Goal: Transaction & Acquisition: Purchase product/service

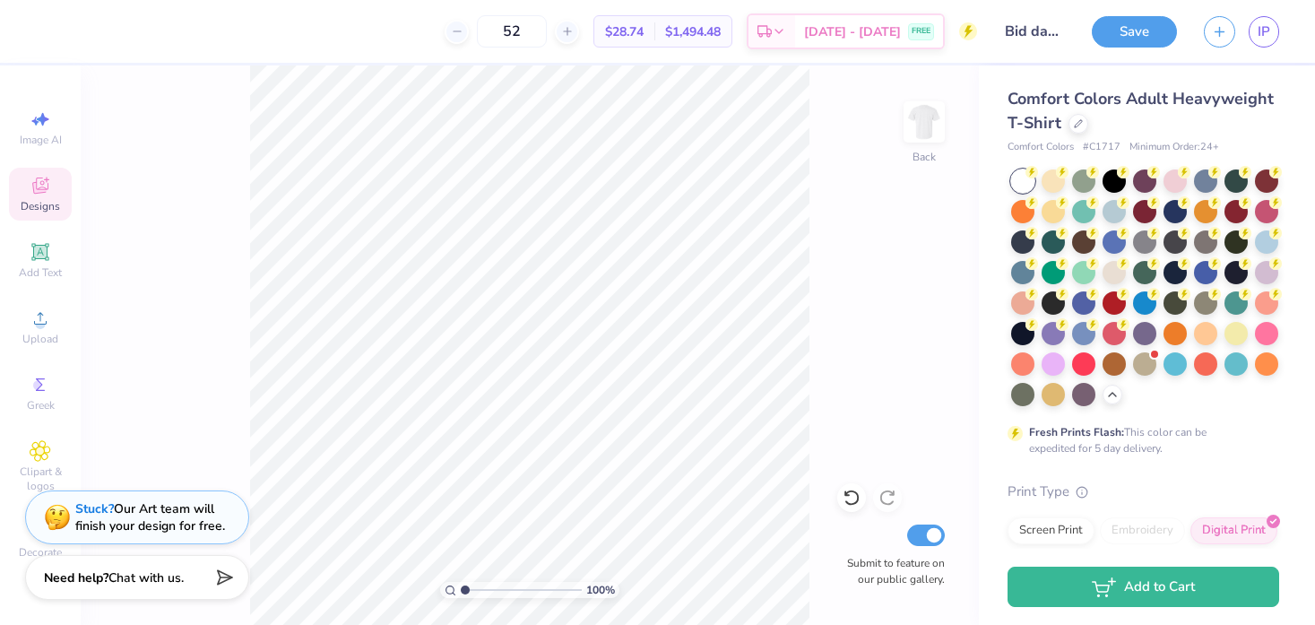
scroll to position [212, 0]
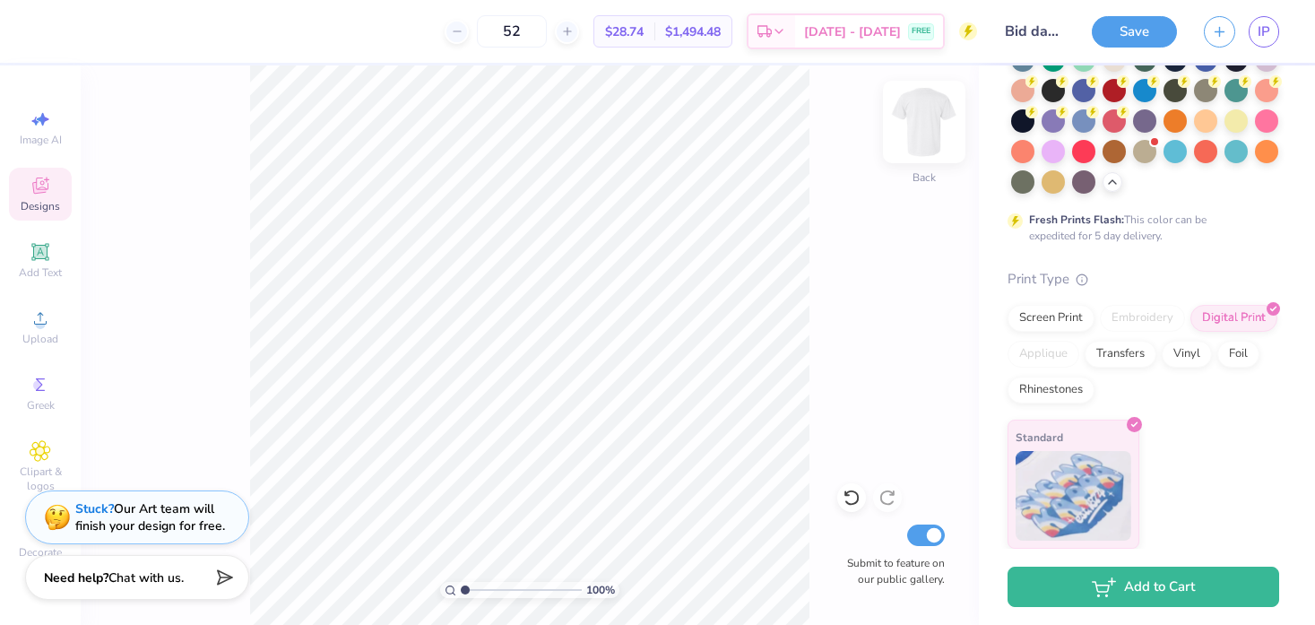
click at [927, 111] on img at bounding box center [924, 122] width 72 height 72
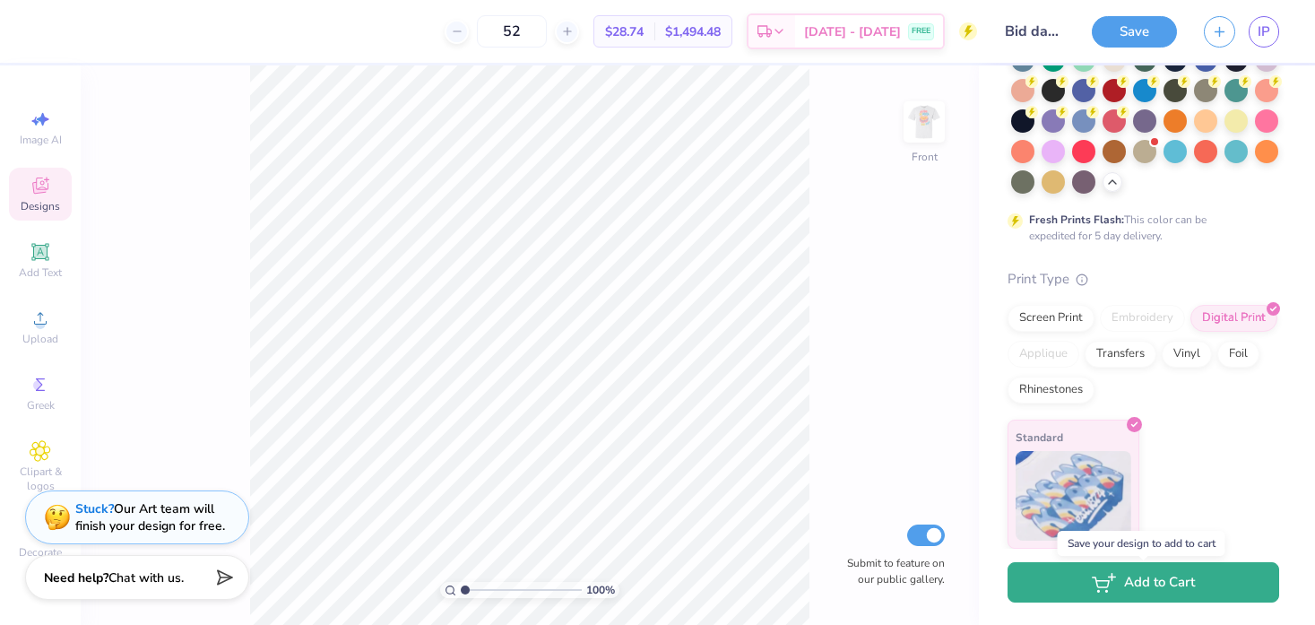
click at [1148, 576] on button "Add to Cart" at bounding box center [1144, 582] width 272 height 40
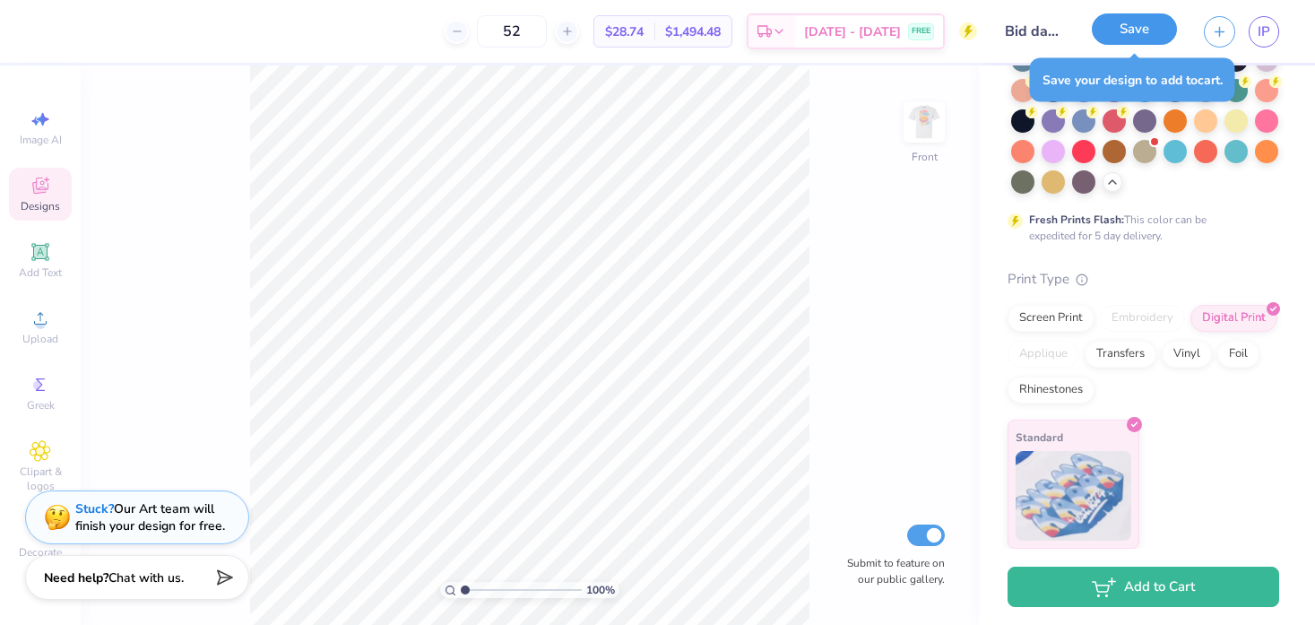
click at [1139, 25] on button "Save" at bounding box center [1134, 28] width 85 height 31
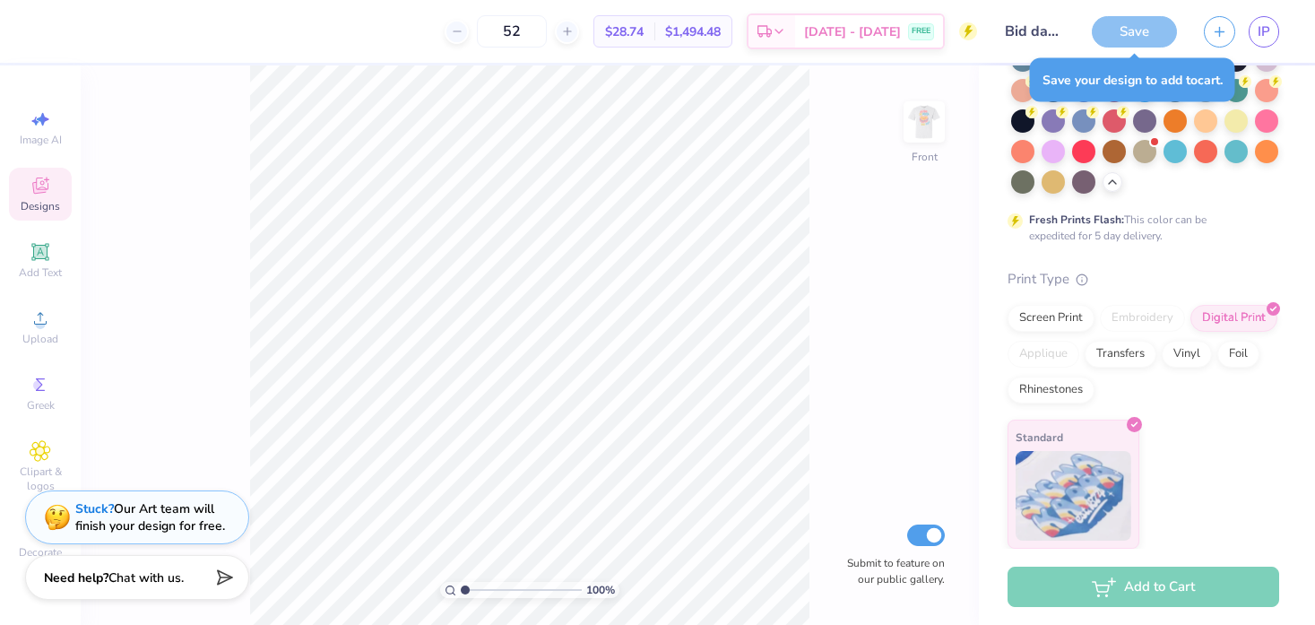
click at [1163, 587] on div "Add to Cart" at bounding box center [1144, 587] width 272 height 40
click at [1216, 491] on div "Standard" at bounding box center [1144, 484] width 272 height 129
click at [1125, 74] on div "Save your design to add to cart ." at bounding box center [1132, 80] width 205 height 44
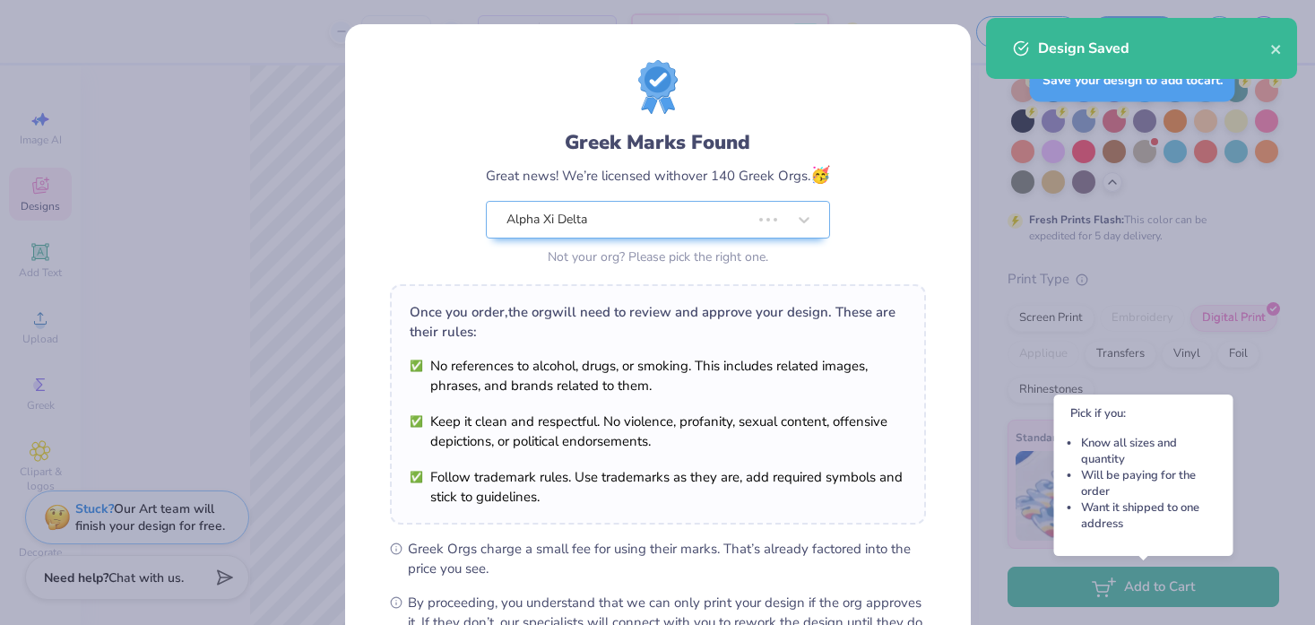
click at [1186, 584] on div "Greek Marks Found Great news! We’re licensed with over 140 Greek Orgs. 🥳 Alpha …" at bounding box center [657, 312] width 1315 height 625
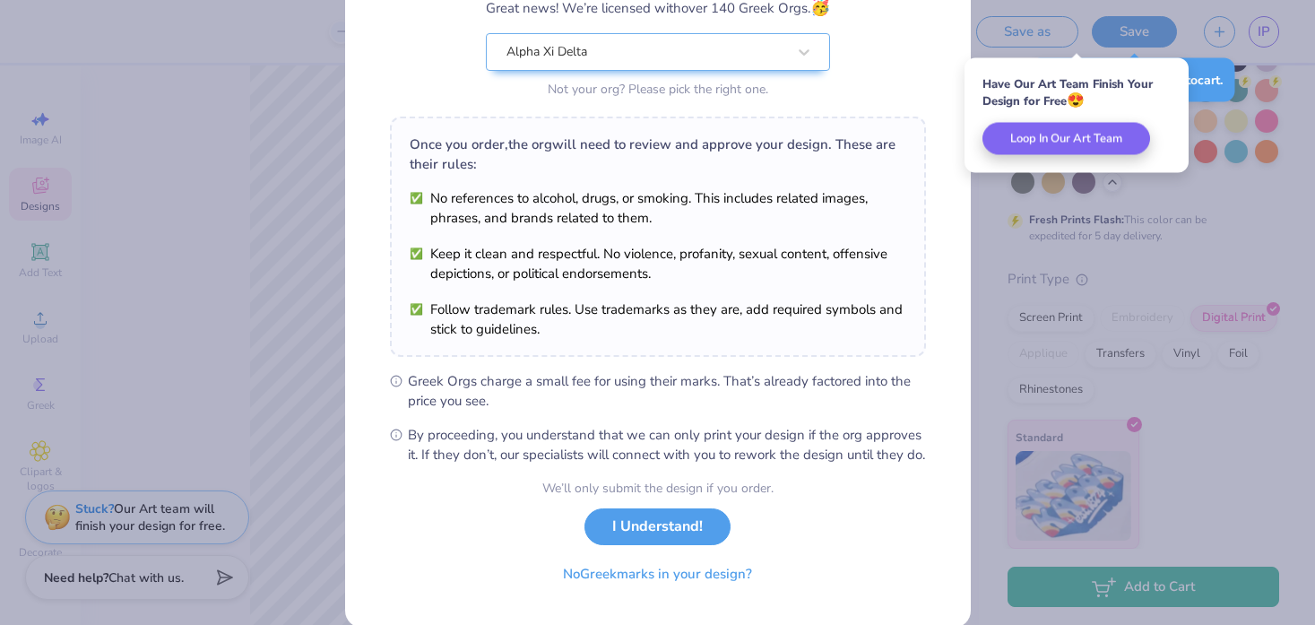
scroll to position [214, 0]
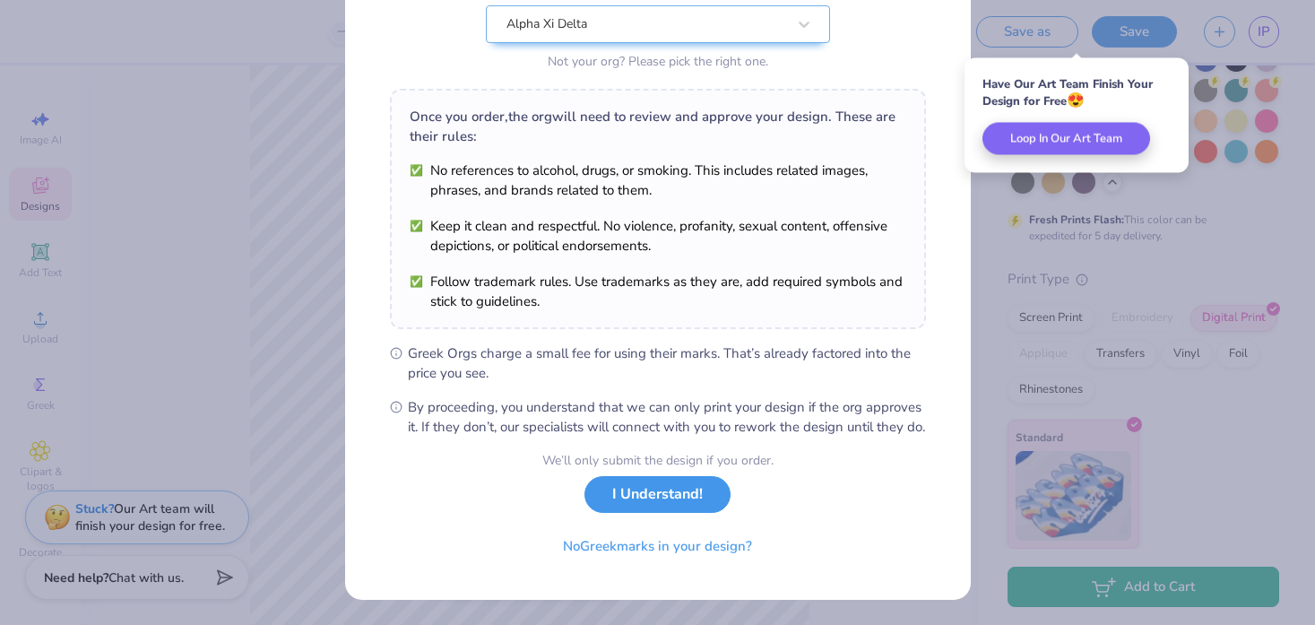
click at [668, 496] on button "I Understand!" at bounding box center [657, 494] width 146 height 37
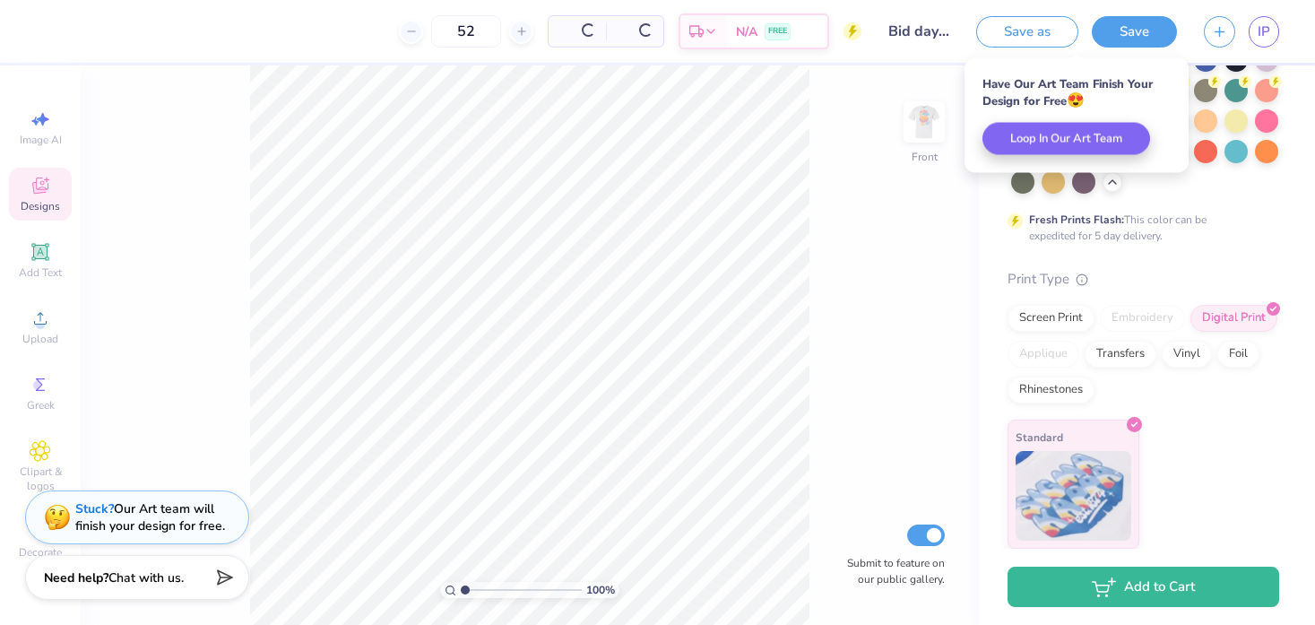
scroll to position [0, 0]
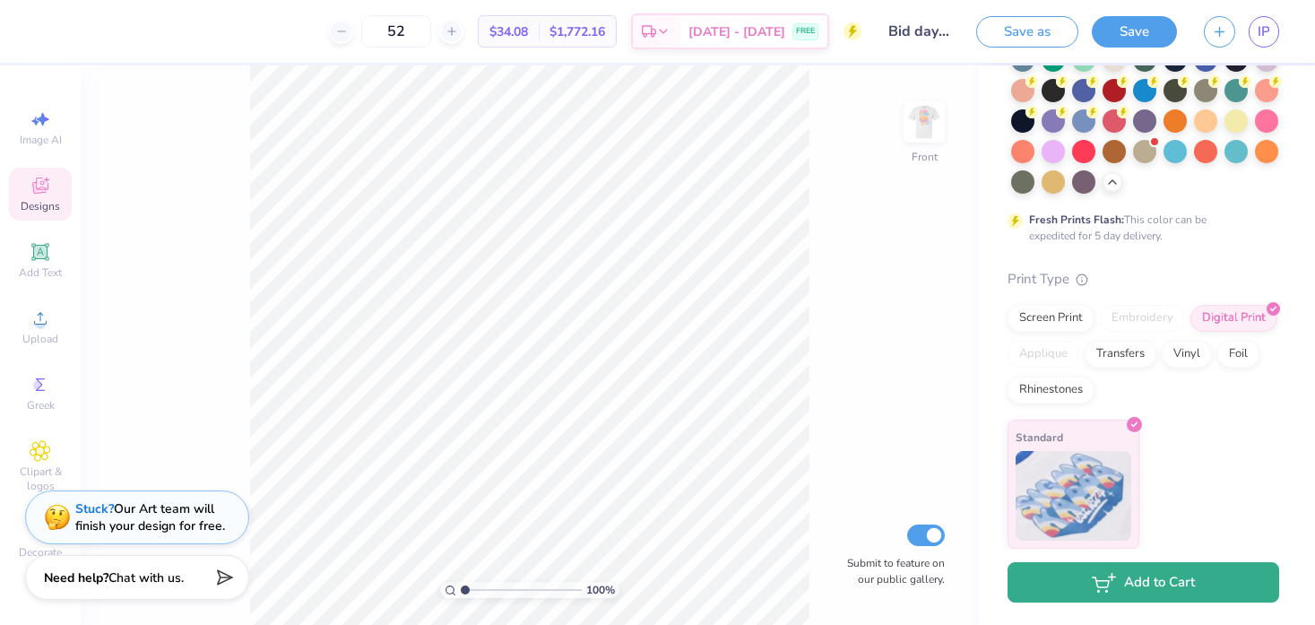
click at [1159, 576] on button "Add to Cart" at bounding box center [1144, 582] width 272 height 40
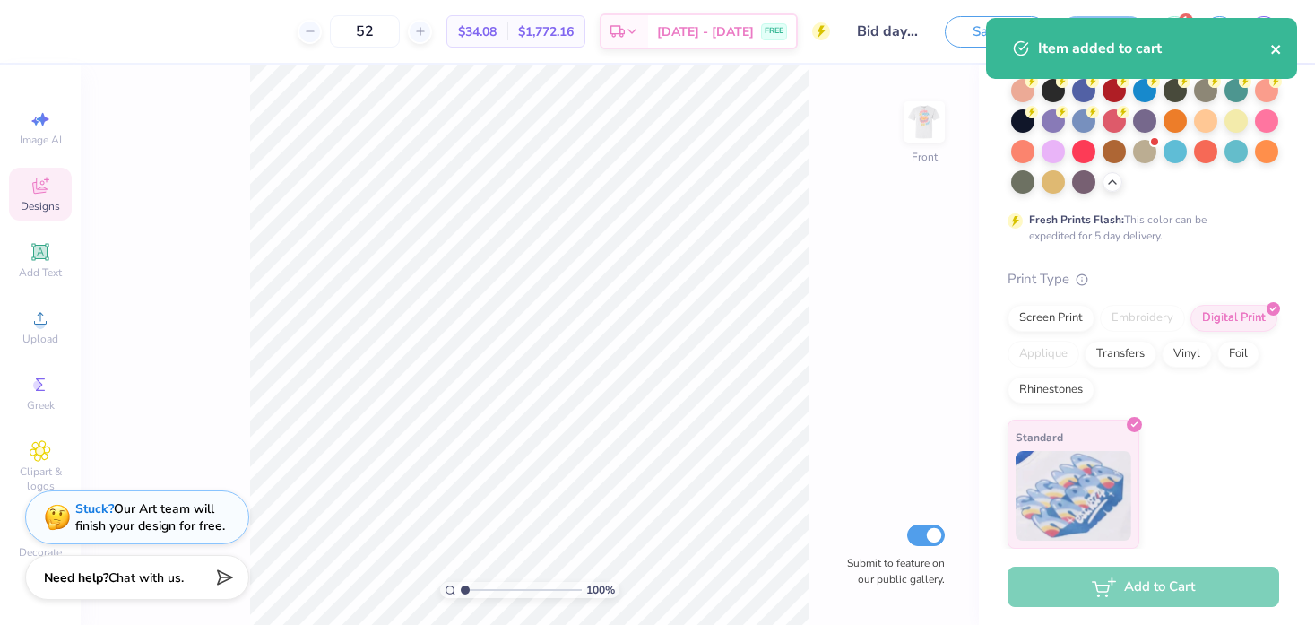
click at [1278, 46] on icon "close" at bounding box center [1275, 49] width 9 height 9
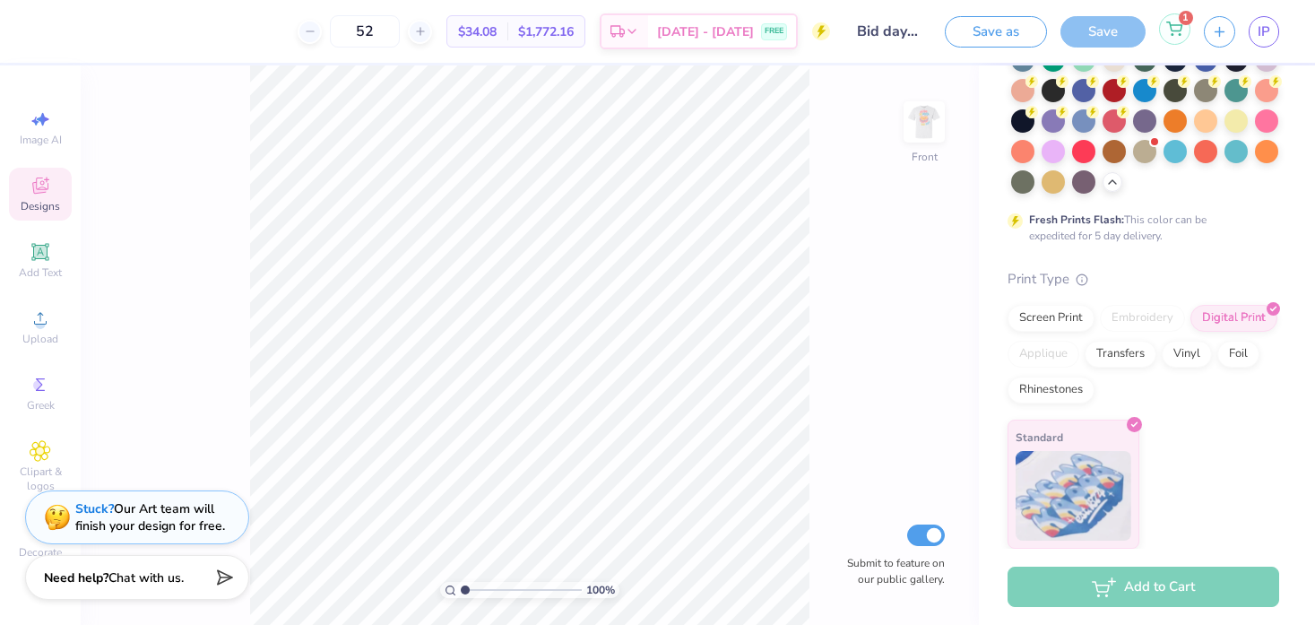
click at [1178, 29] on icon at bounding box center [1174, 29] width 16 height 14
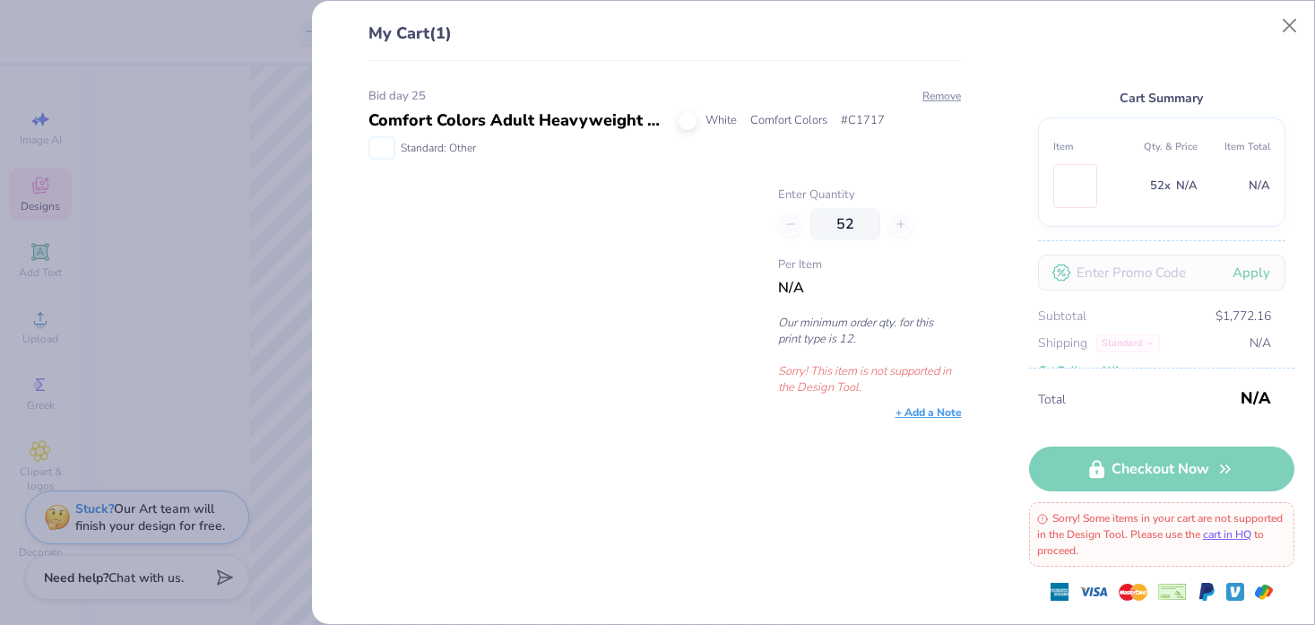
click at [1075, 192] on img at bounding box center [1075, 186] width 0 height 42
click at [1175, 407] on span "Total" at bounding box center [1136, 400] width 197 height 20
click at [1155, 462] on div "Total N/A Checkout Now Sorry! Some items in your cart are not supported in the …" at bounding box center [1161, 496] width 265 height 256
click at [1157, 464] on div "Total N/A Checkout Now Sorry! Some items in your cart are not supported in the …" at bounding box center [1161, 496] width 265 height 256
click at [385, 145] on img at bounding box center [381, 148] width 23 height 20
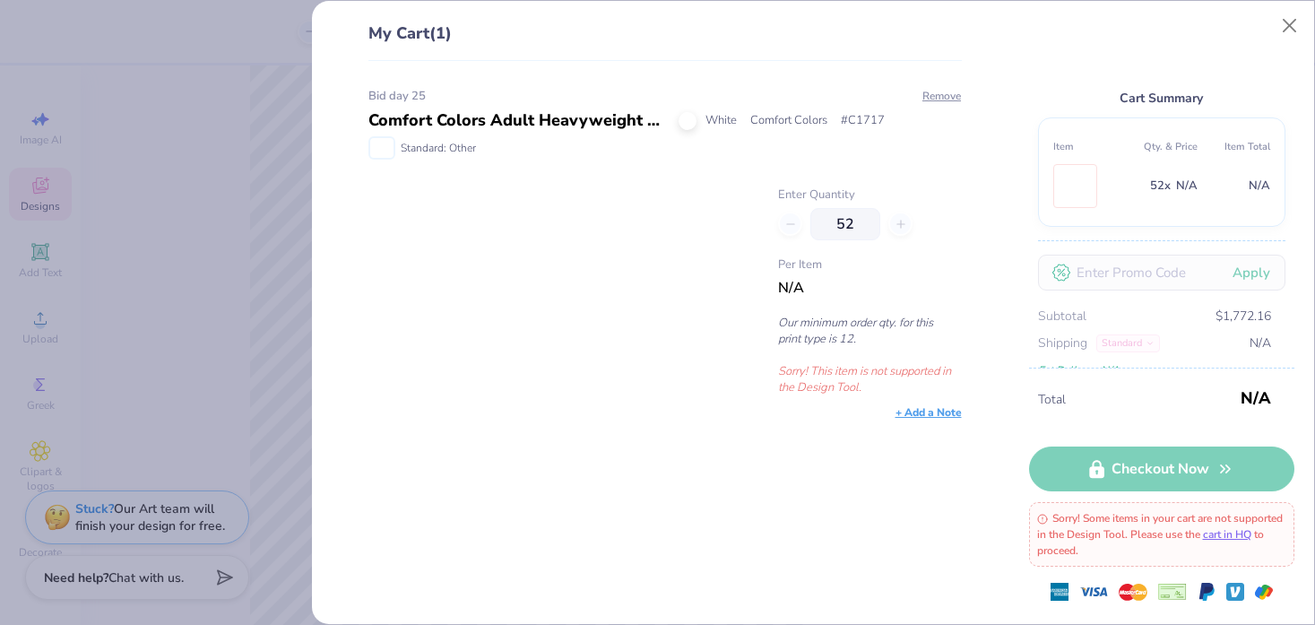
click at [385, 145] on img at bounding box center [381, 148] width 23 height 20
click at [452, 152] on span "Standard: Other" at bounding box center [438, 148] width 75 height 16
click at [1294, 22] on button "Close" at bounding box center [1290, 26] width 34 height 34
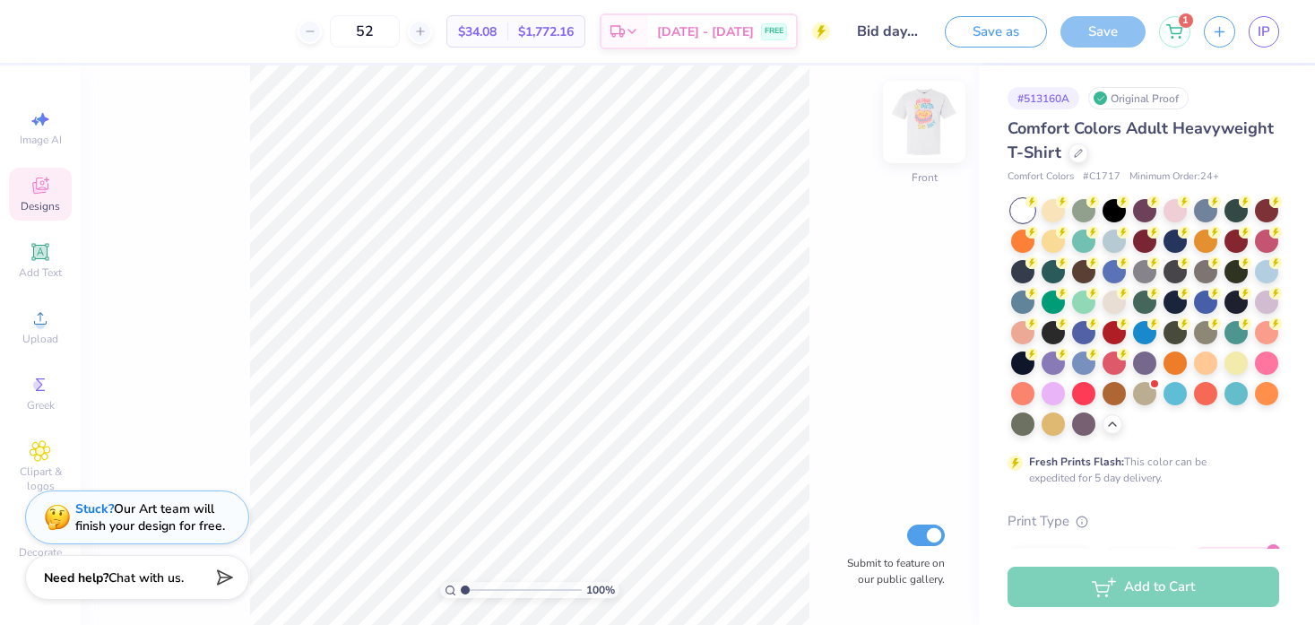
click at [925, 119] on img at bounding box center [924, 122] width 72 height 72
click at [1177, 26] on icon at bounding box center [1174, 29] width 16 height 14
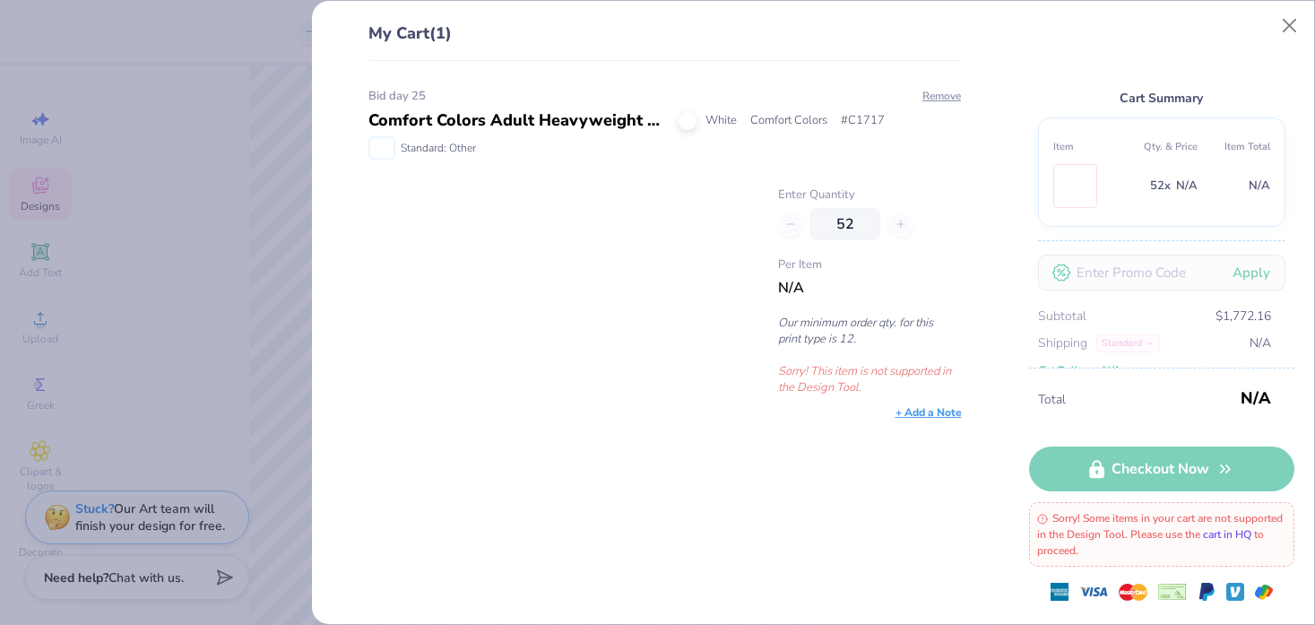
click at [1251, 532] on link "cart in HQ" at bounding box center [1227, 534] width 48 height 14
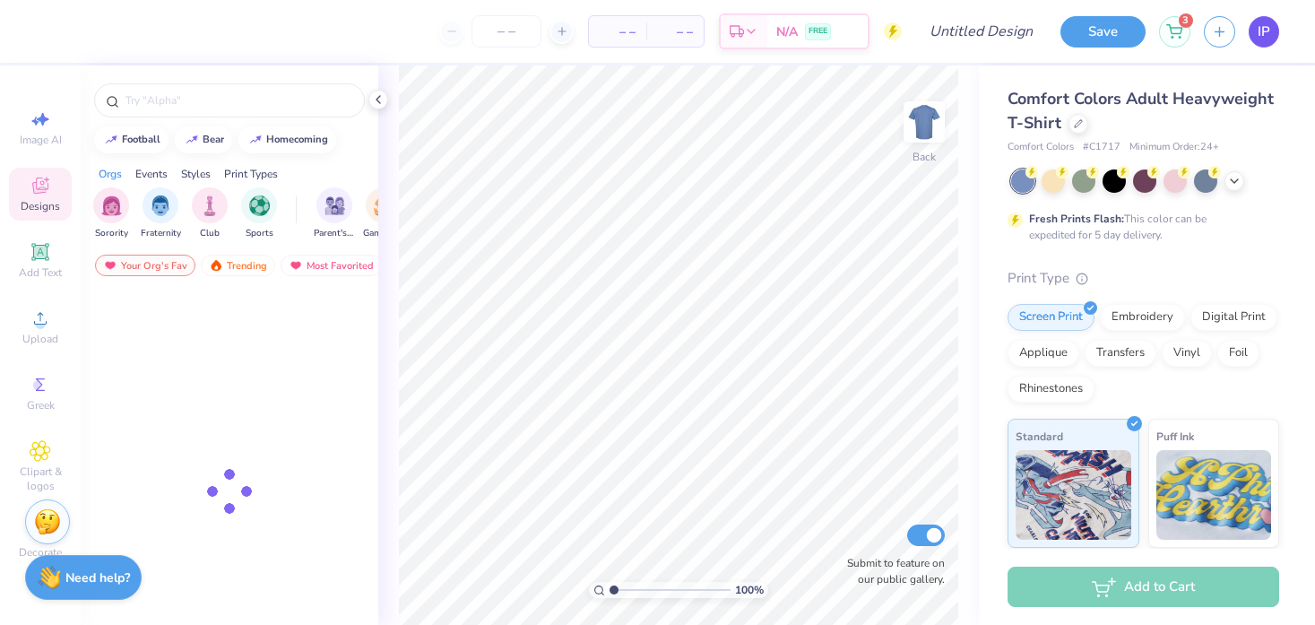
click at [1260, 25] on span "IP" at bounding box center [1264, 32] width 13 height 21
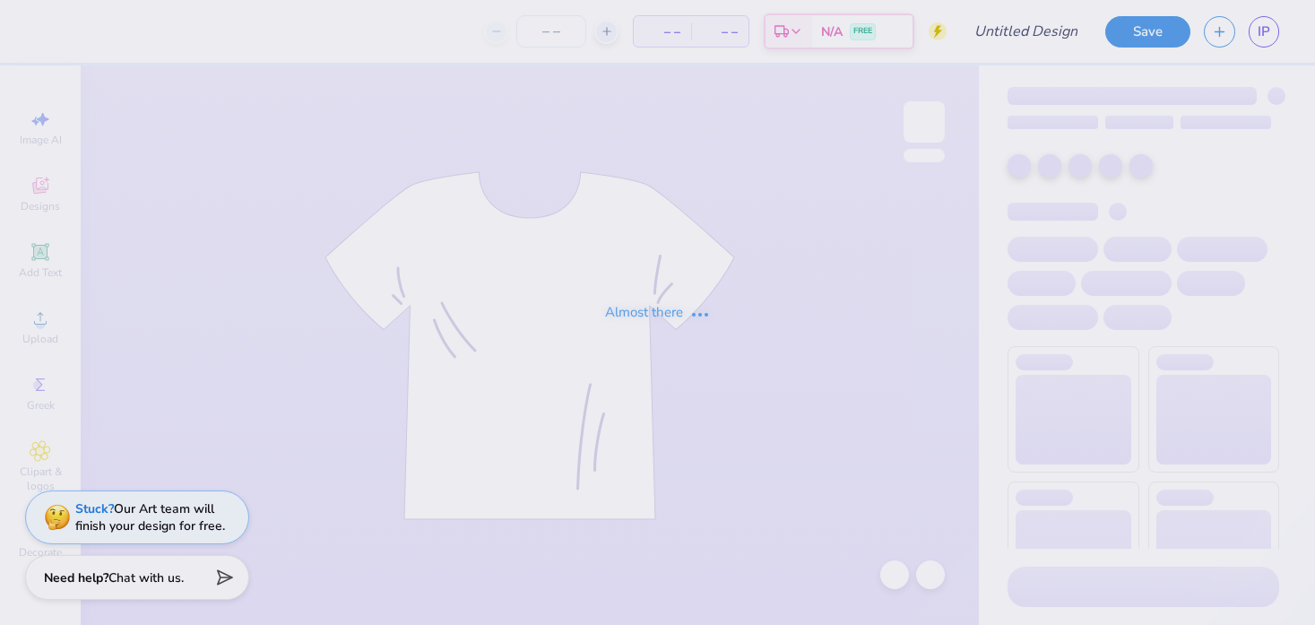
type input "bid day shirts"
type input "12"
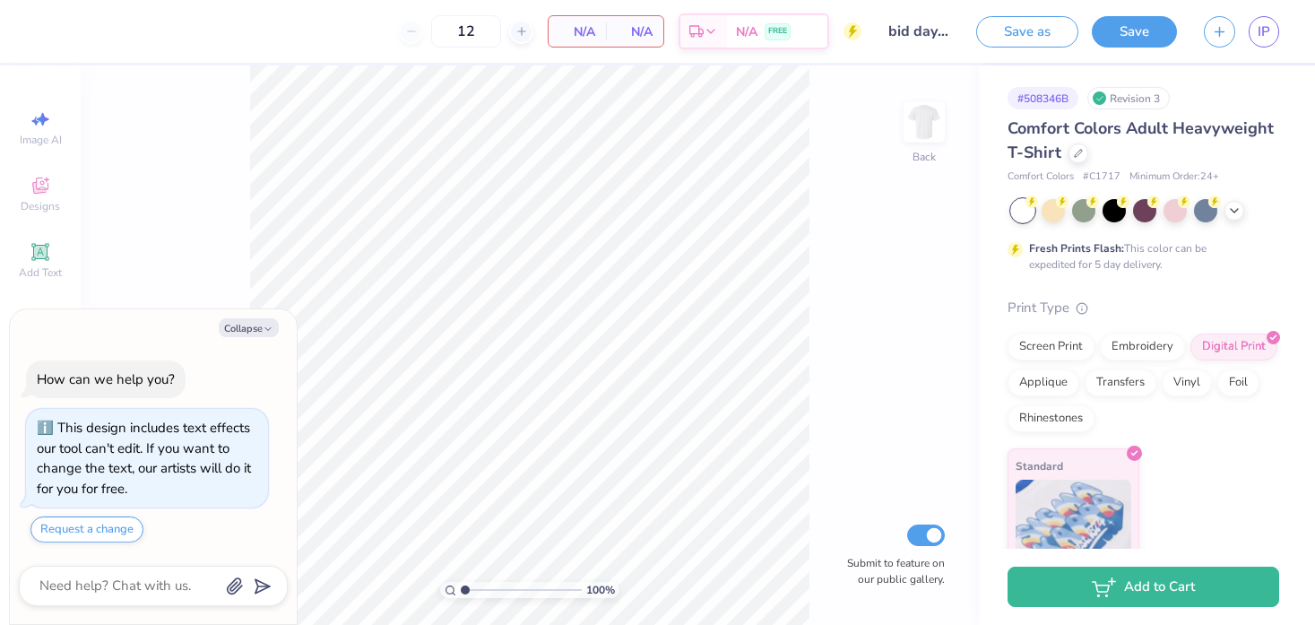
type textarea "x"
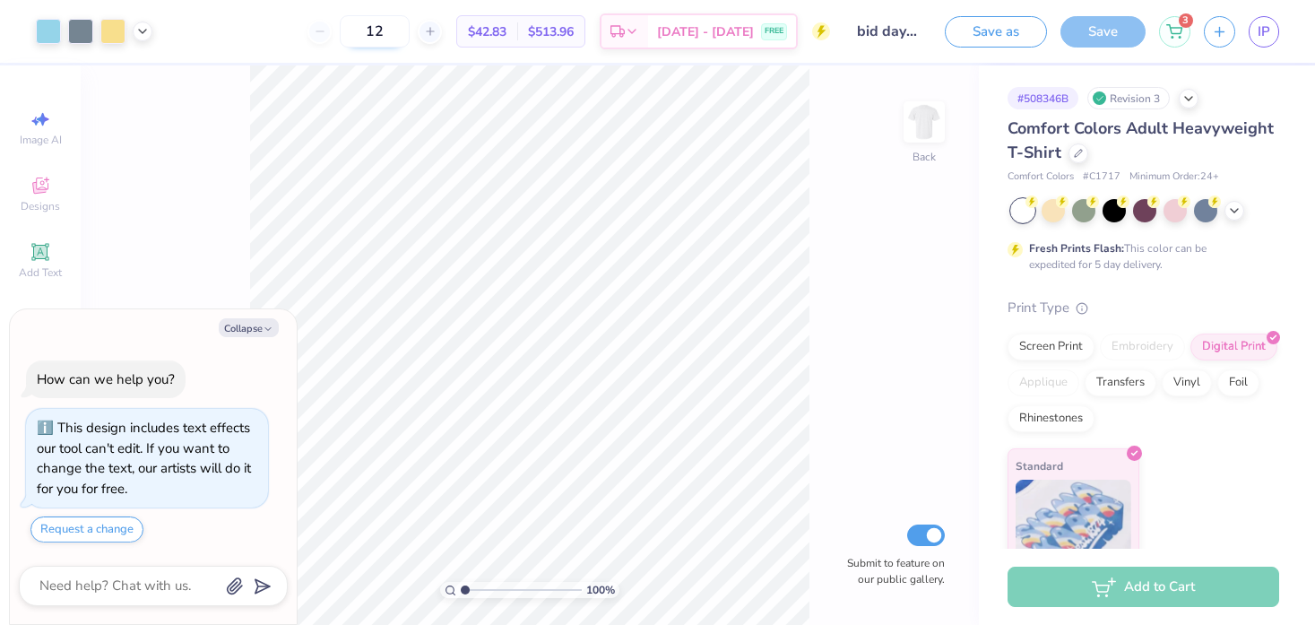
click at [410, 32] on input "12" at bounding box center [375, 31] width 70 height 32
type input "1"
type input "52"
click at [815, 188] on div "100 % Back Submit to feature on our public gallery." at bounding box center [530, 344] width 898 height 559
click at [1228, 208] on icon at bounding box center [1234, 209] width 14 height 14
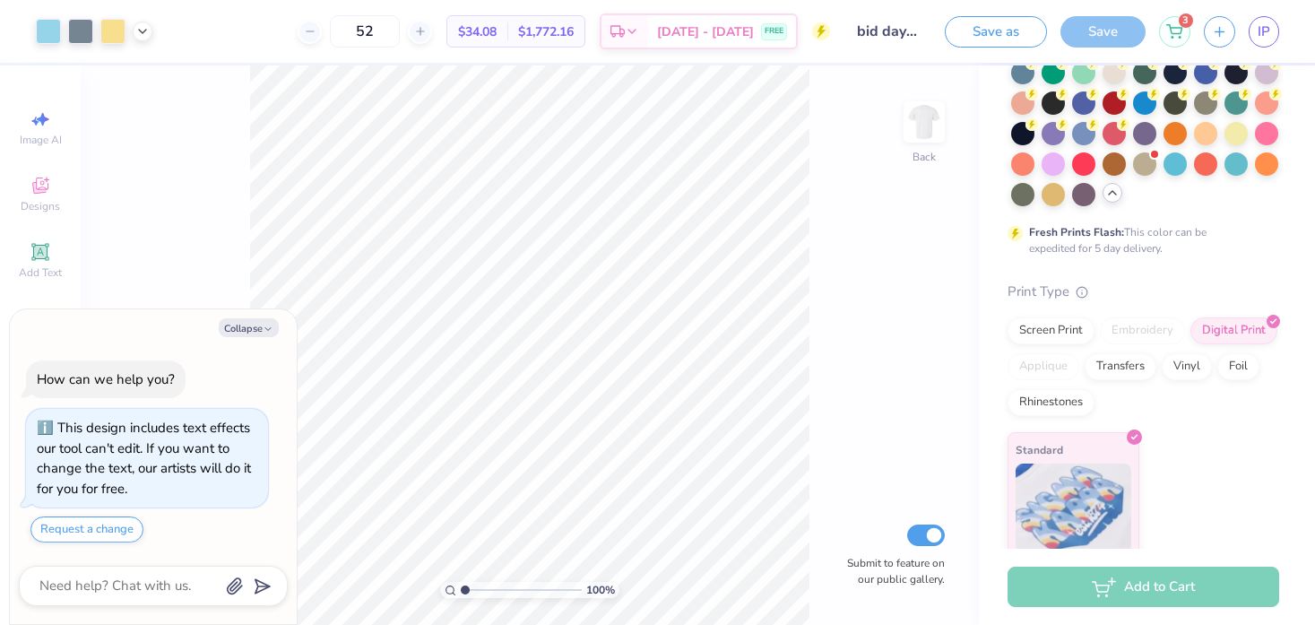
scroll to position [242, 0]
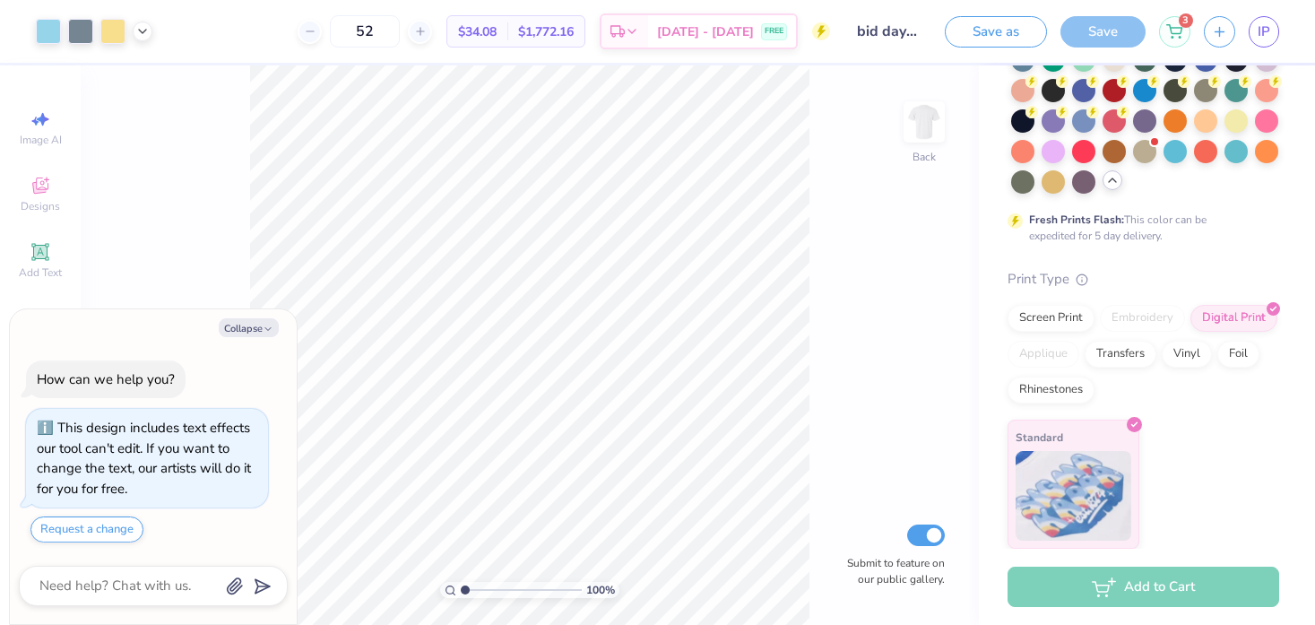
click at [1196, 505] on div "Standard" at bounding box center [1144, 484] width 272 height 129
click at [1156, 593] on div "Add to Cart" at bounding box center [1144, 587] width 272 height 40
click at [1156, 582] on div "Add to Cart" at bounding box center [1144, 587] width 272 height 40
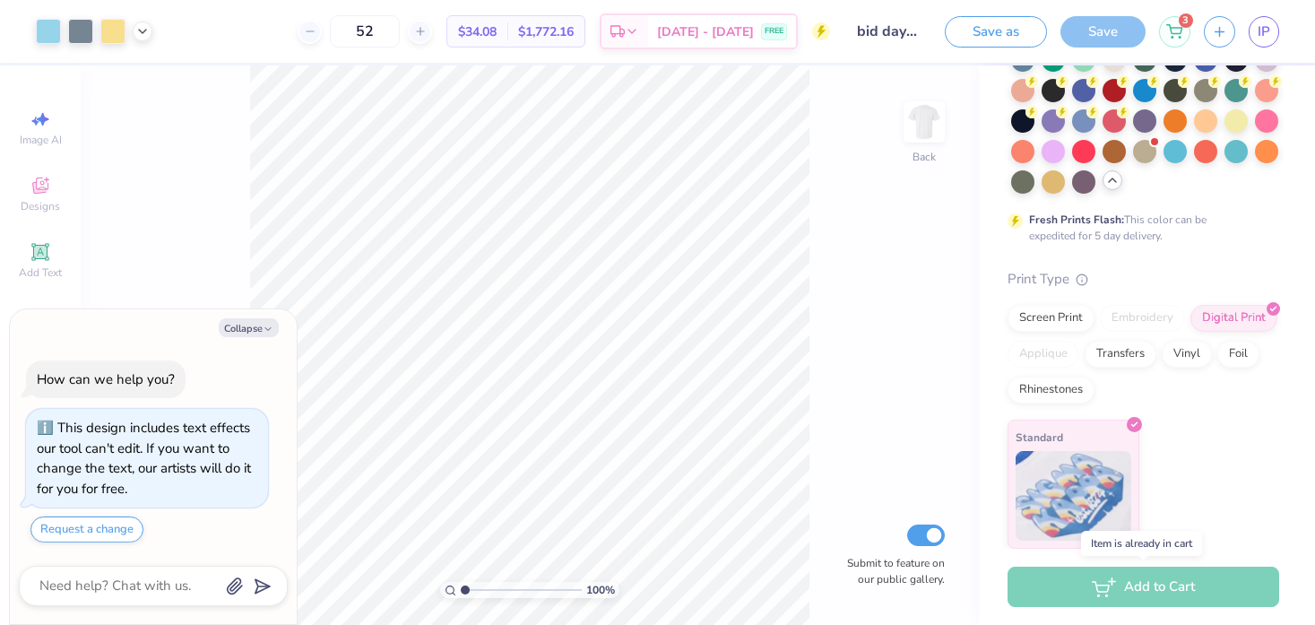
click at [1156, 582] on div "Add to Cart" at bounding box center [1144, 587] width 272 height 40
click at [1184, 23] on span "3" at bounding box center [1186, 18] width 14 height 14
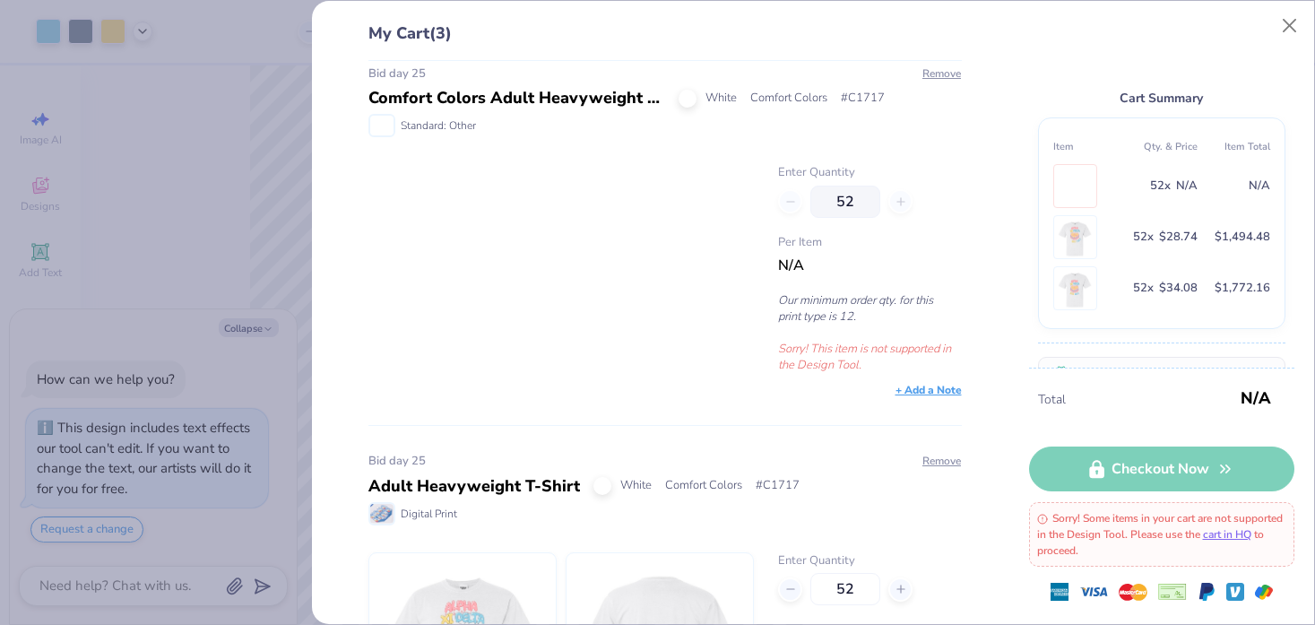
scroll to position [23, 0]
click at [937, 74] on button "Remove" at bounding box center [942, 73] width 40 height 16
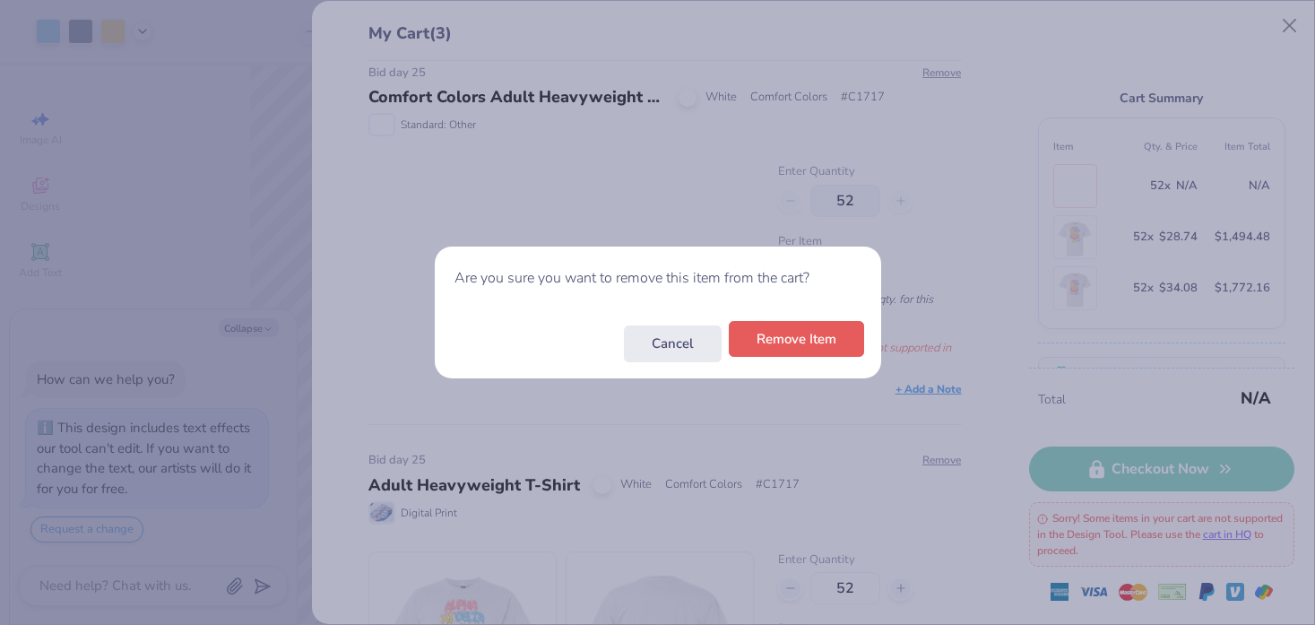
click at [802, 341] on button "Remove Item" at bounding box center [796, 339] width 135 height 37
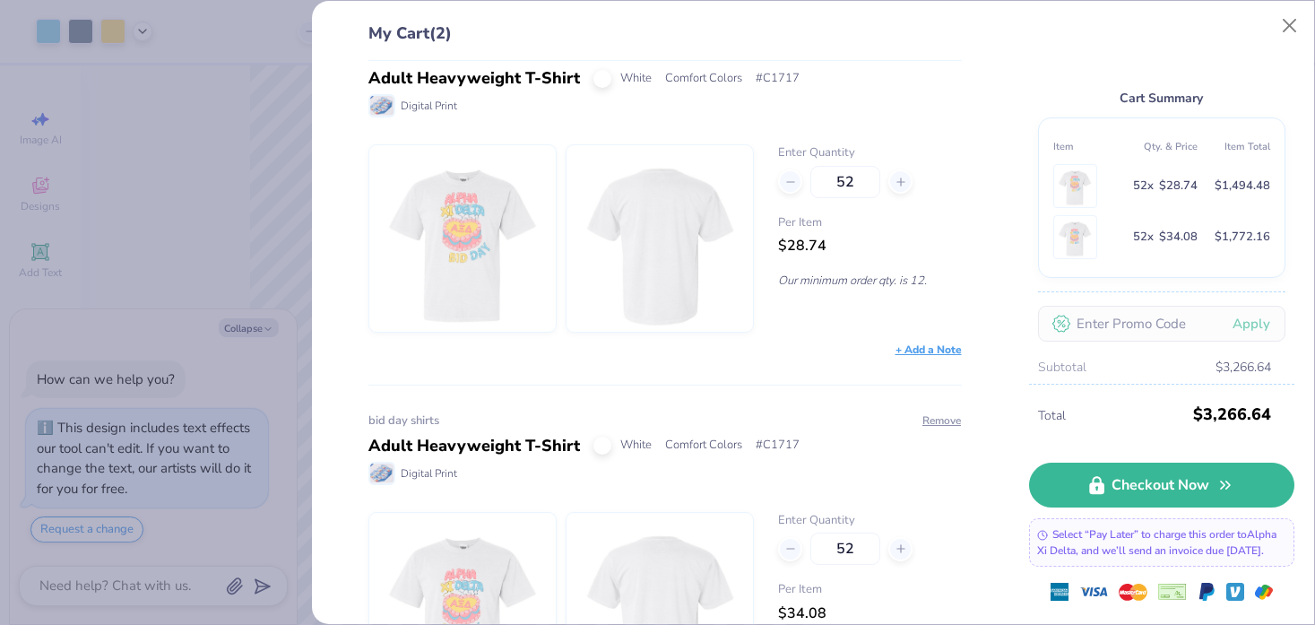
scroll to position [0, 0]
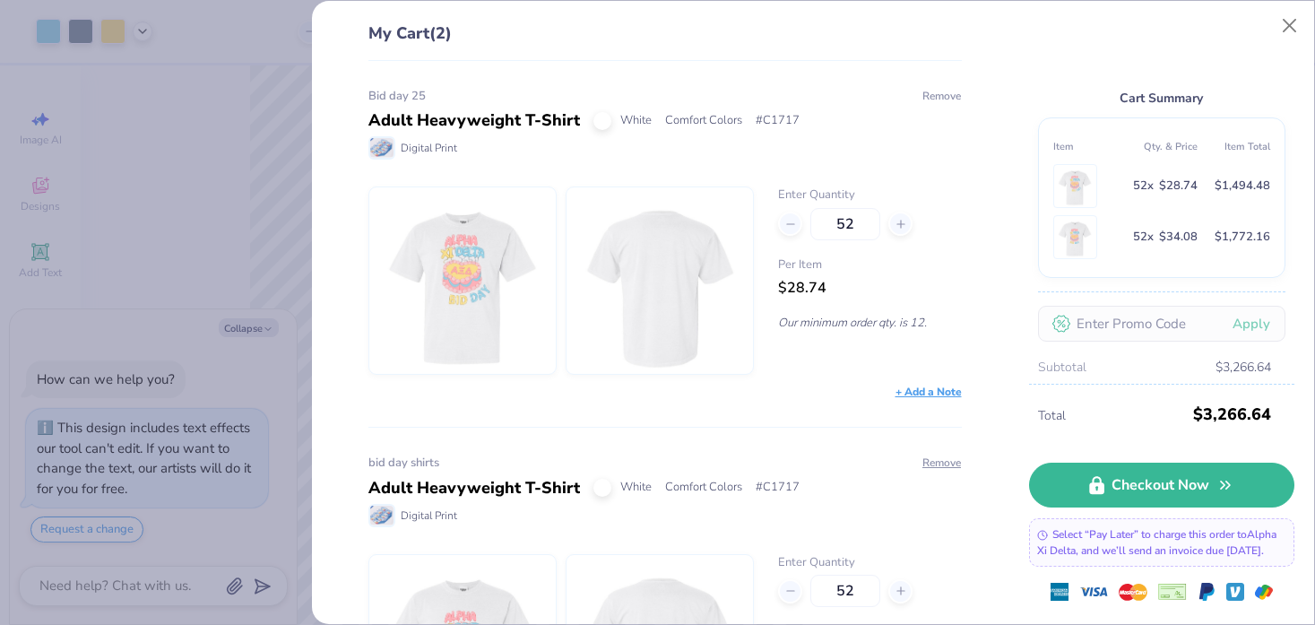
click at [936, 92] on button "Remove" at bounding box center [942, 96] width 40 height 16
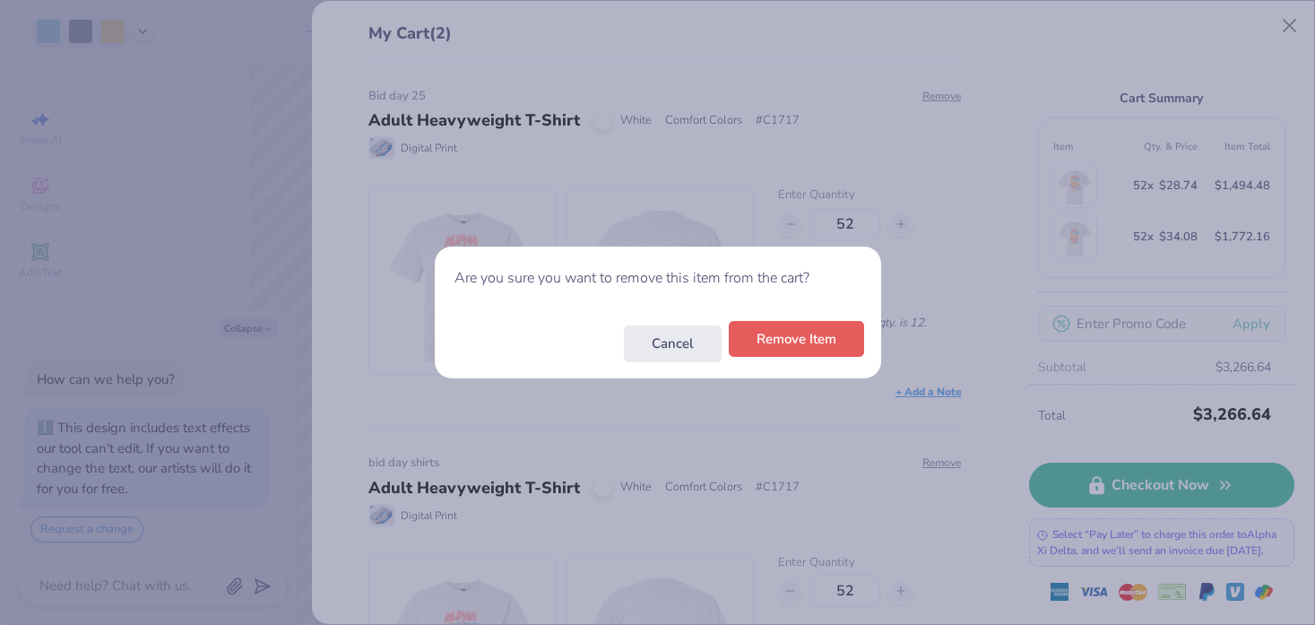
click at [829, 335] on button "Remove Item" at bounding box center [796, 339] width 135 height 37
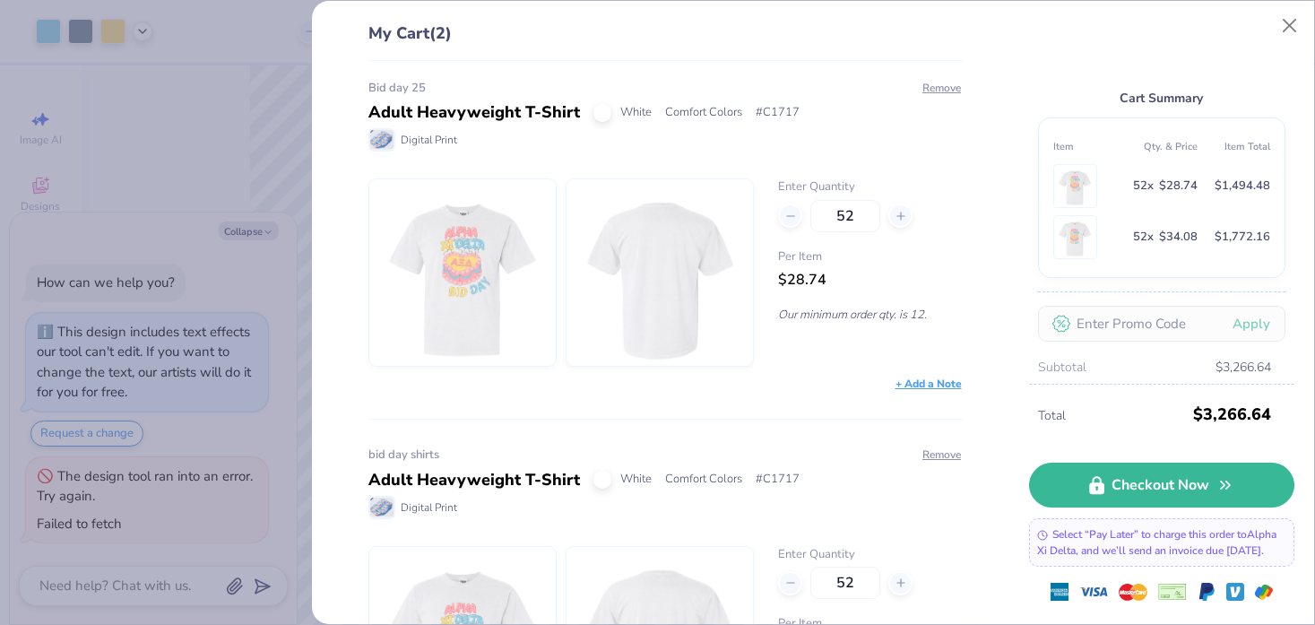
scroll to position [1, 0]
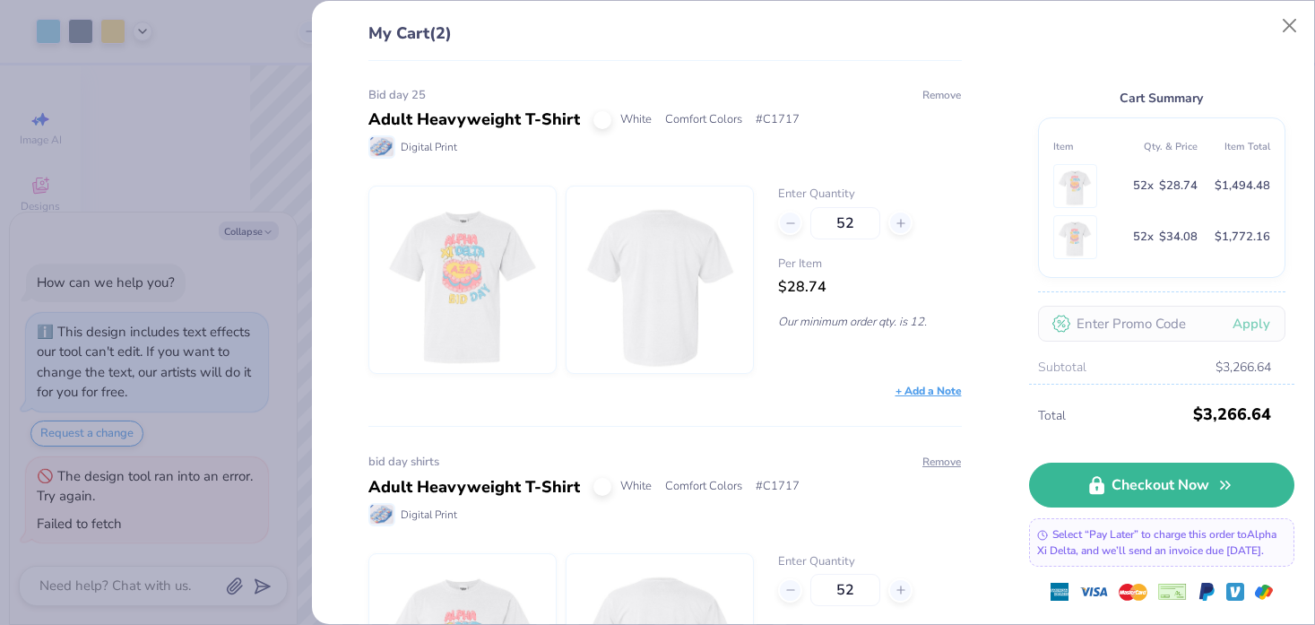
click at [938, 96] on button "Remove" at bounding box center [942, 95] width 40 height 16
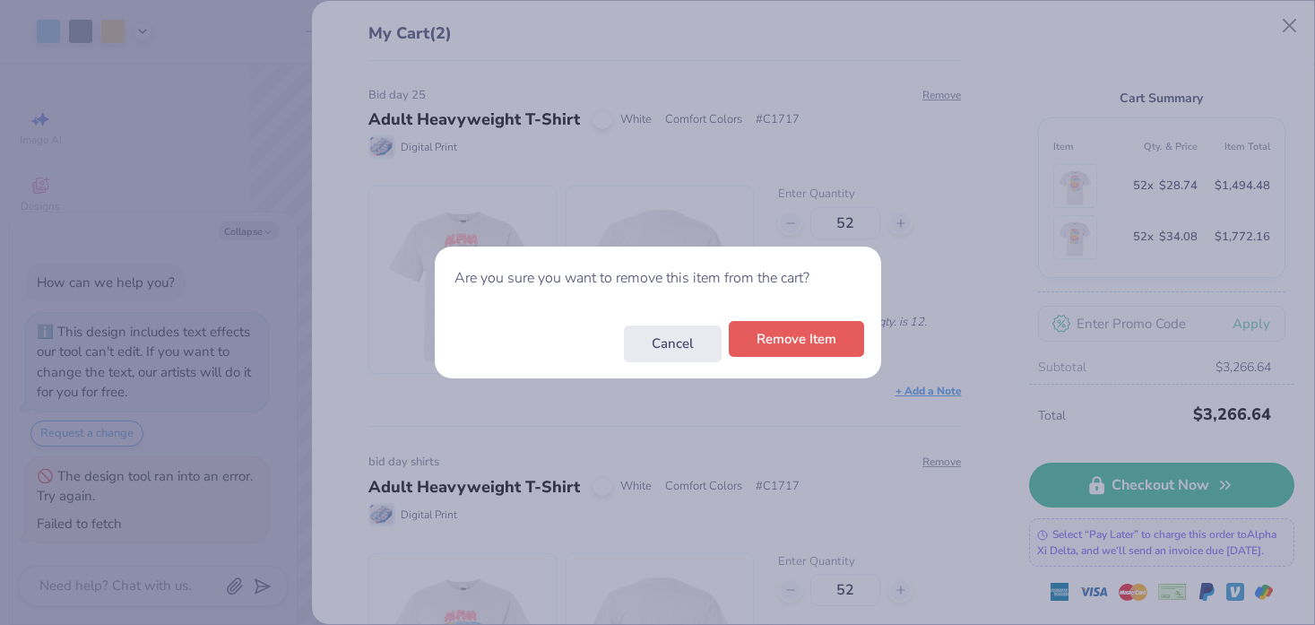
click at [827, 337] on button "Remove Item" at bounding box center [796, 339] width 135 height 37
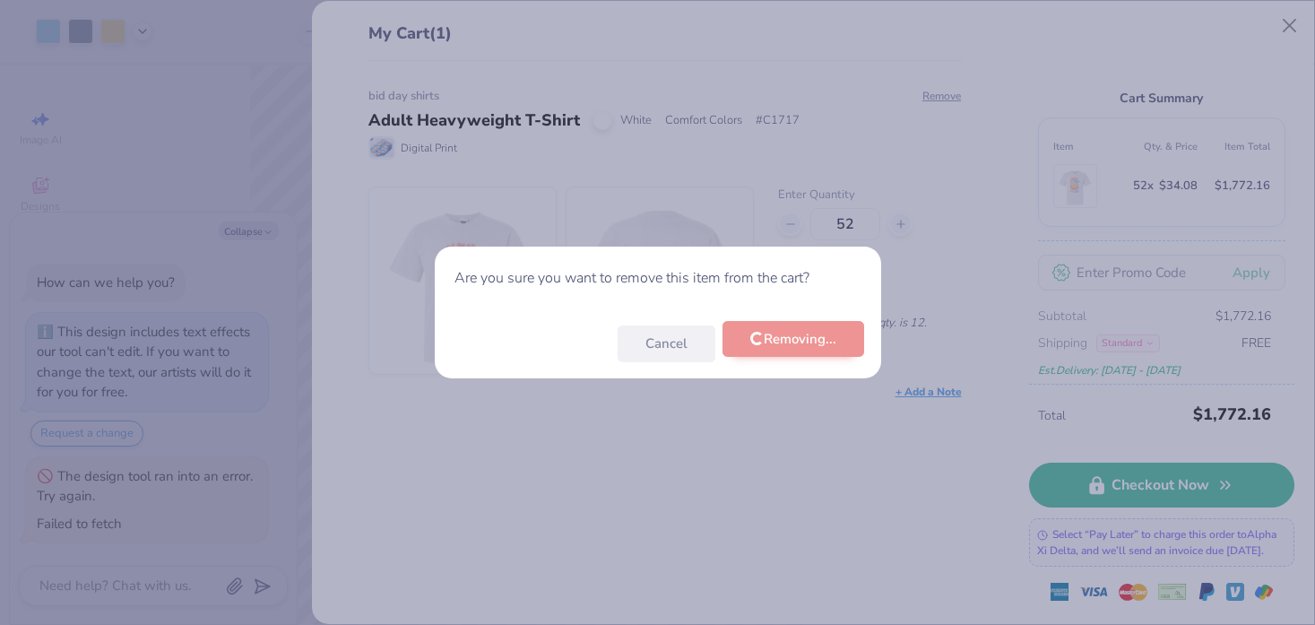
scroll to position [0, 0]
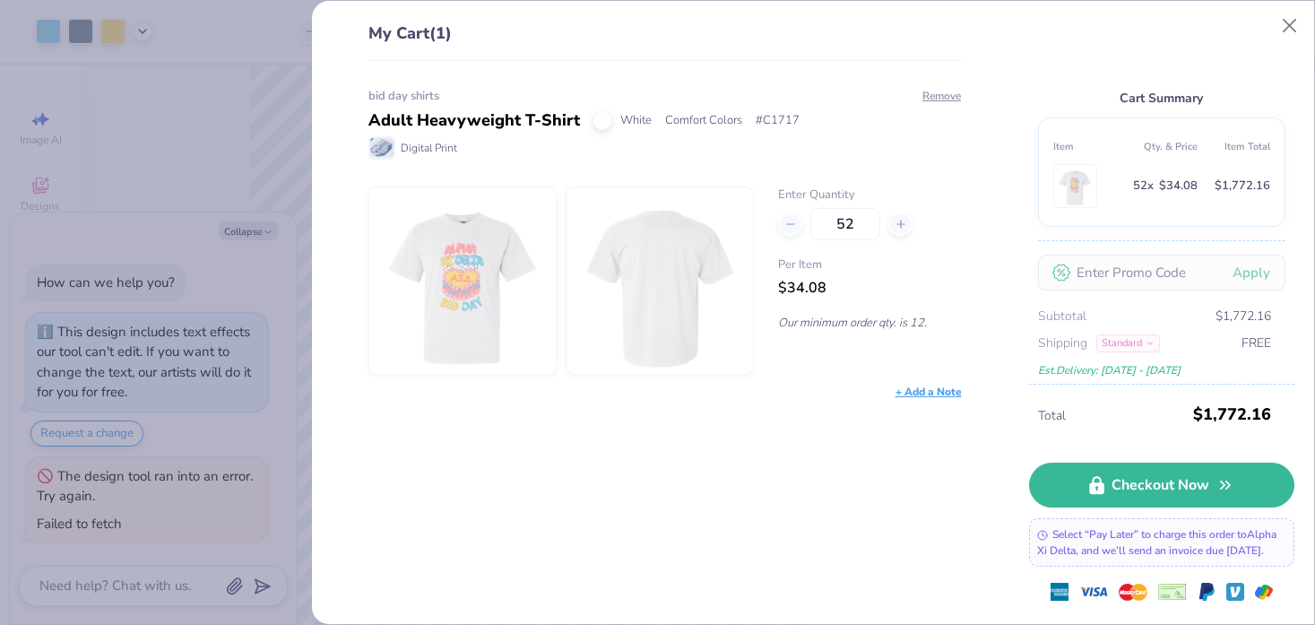
click at [473, 274] on img at bounding box center [462, 280] width 154 height 186
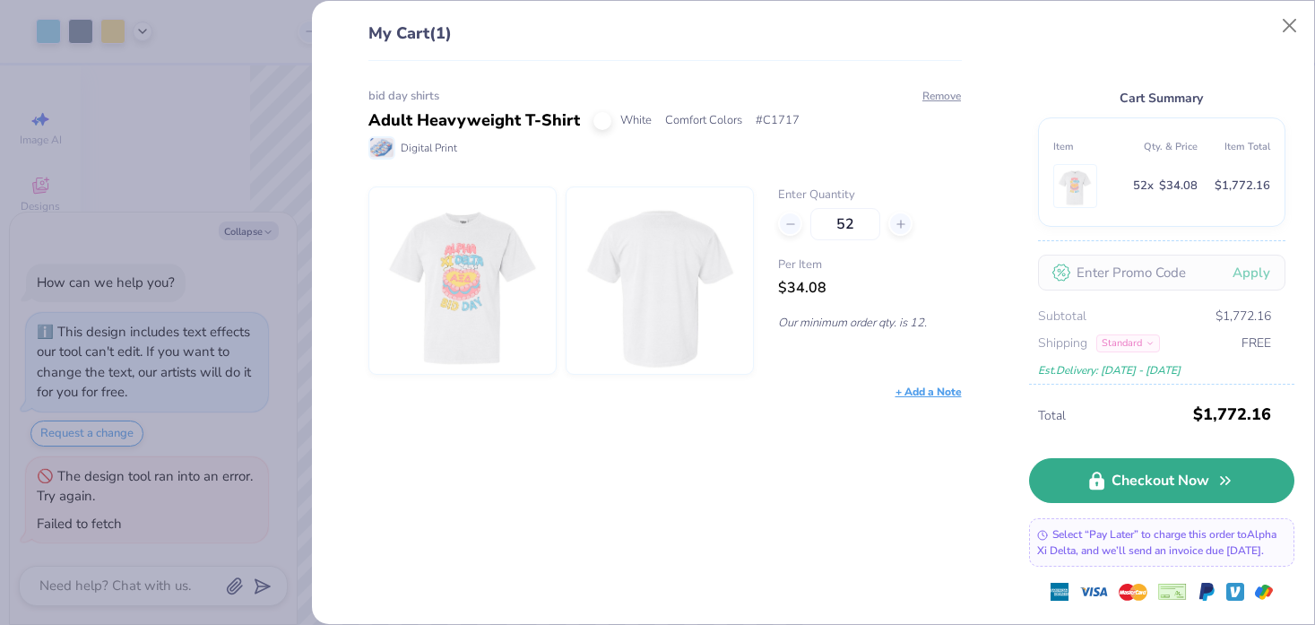
click at [1173, 481] on link "Checkout Now" at bounding box center [1161, 480] width 265 height 45
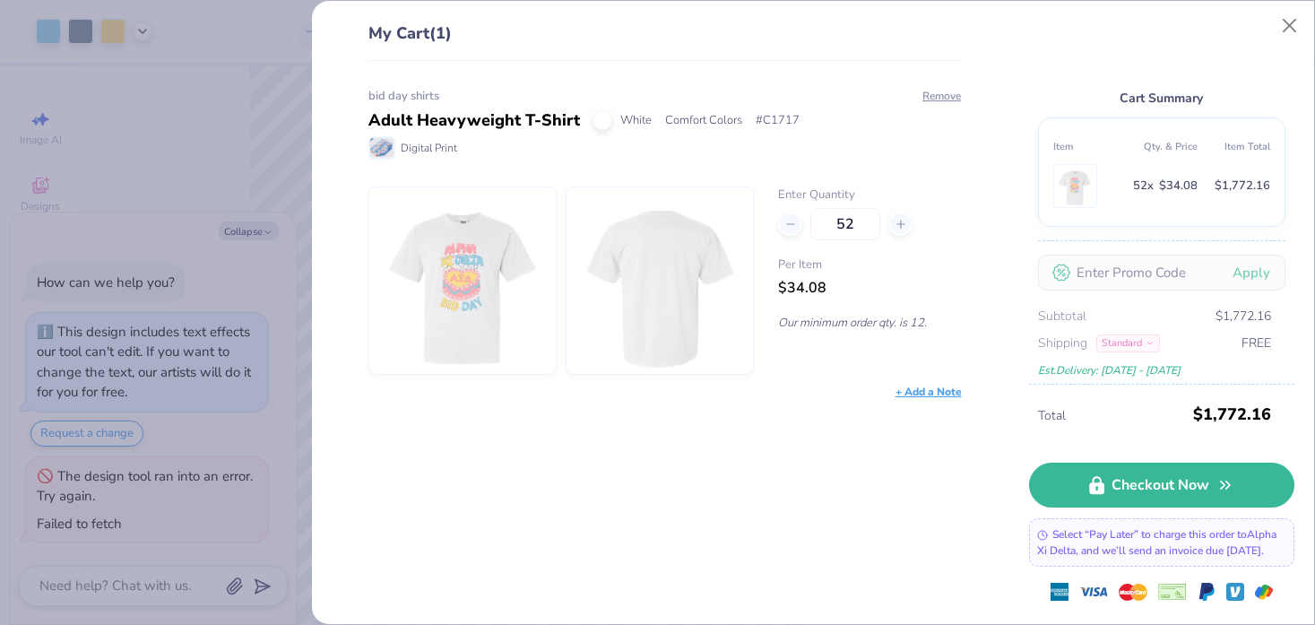
click at [977, 93] on div "bid day shirts Adult Heavyweight T-Shirt White Comfort Colors # C1717 Digital P…" at bounding box center [659, 343] width 652 height 564
click at [1285, 19] on button "Close" at bounding box center [1290, 26] width 34 height 34
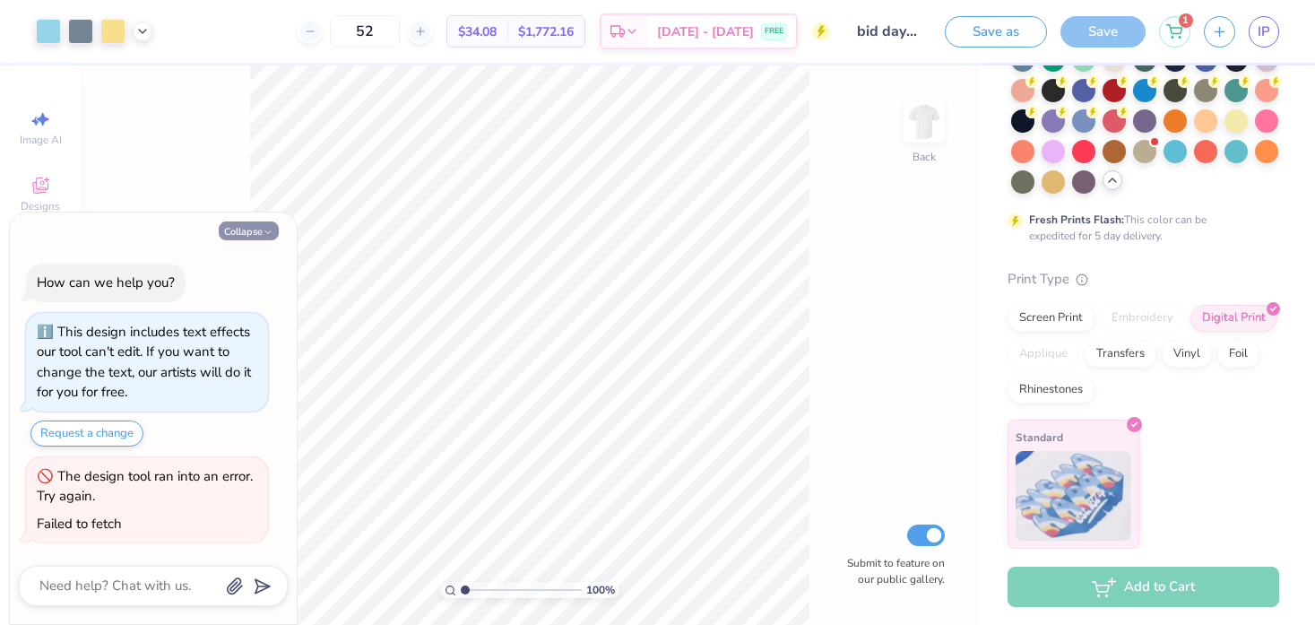
click at [257, 226] on button "Collapse" at bounding box center [249, 230] width 60 height 19
type textarea "x"
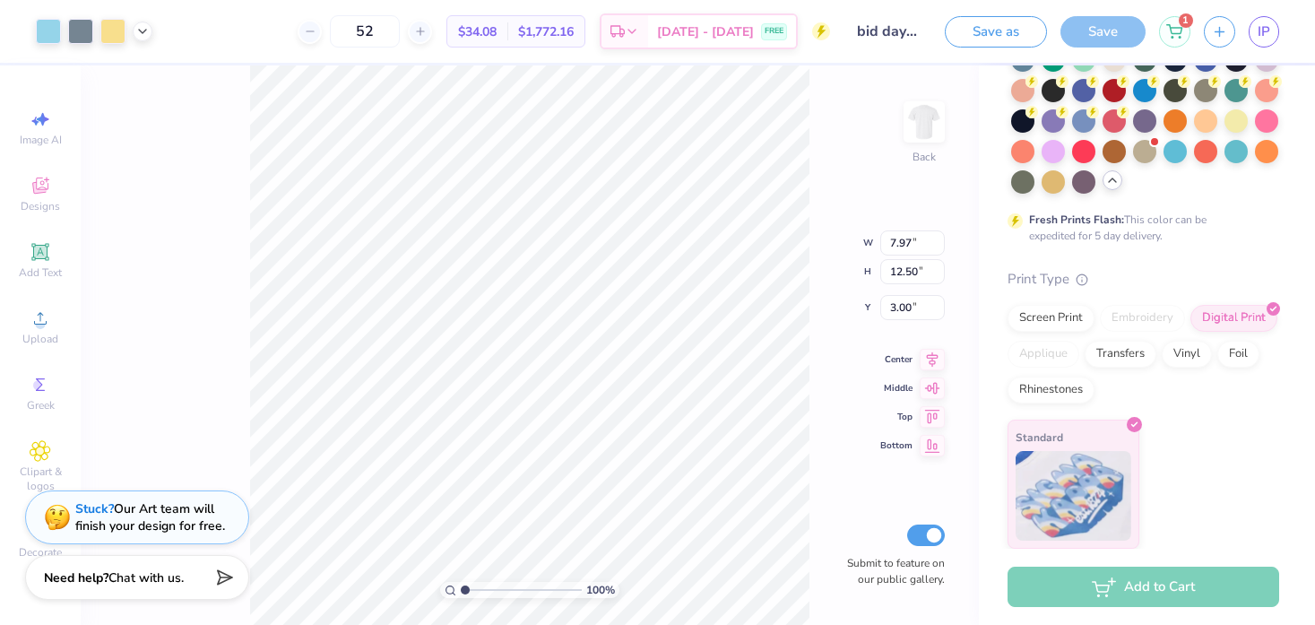
type input "6.57"
type input "10.31"
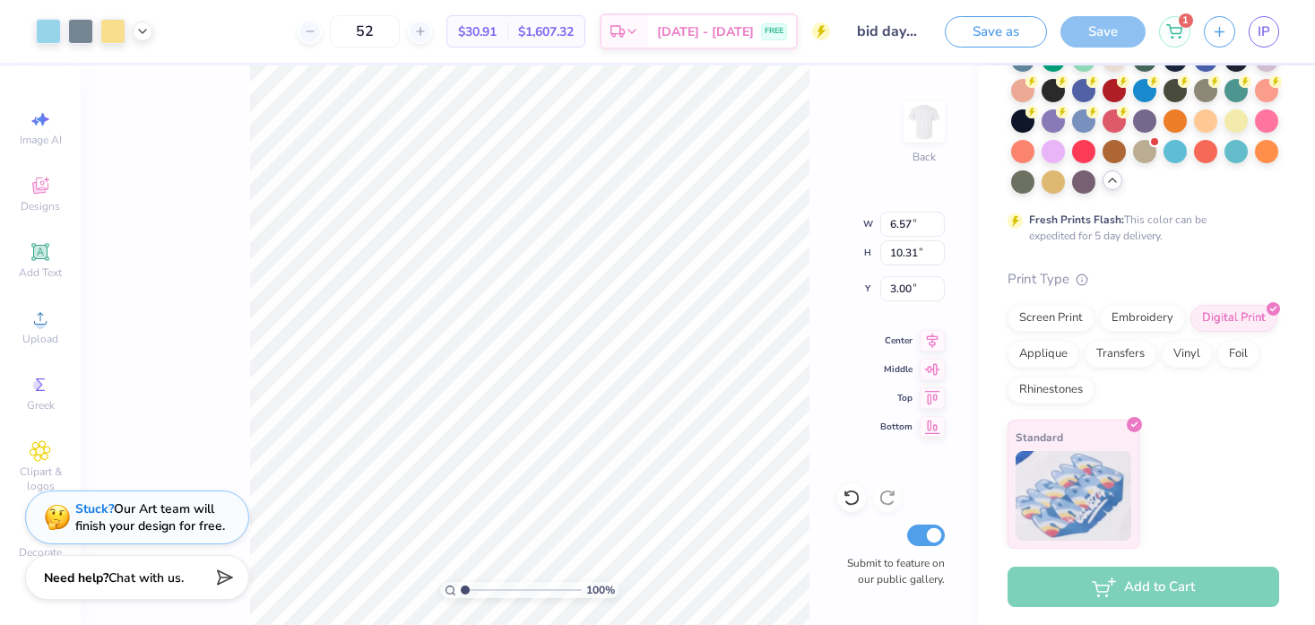
type input "1.85"
type input "3.28"
type input "5.14"
type input "6.53"
type input "10.24"
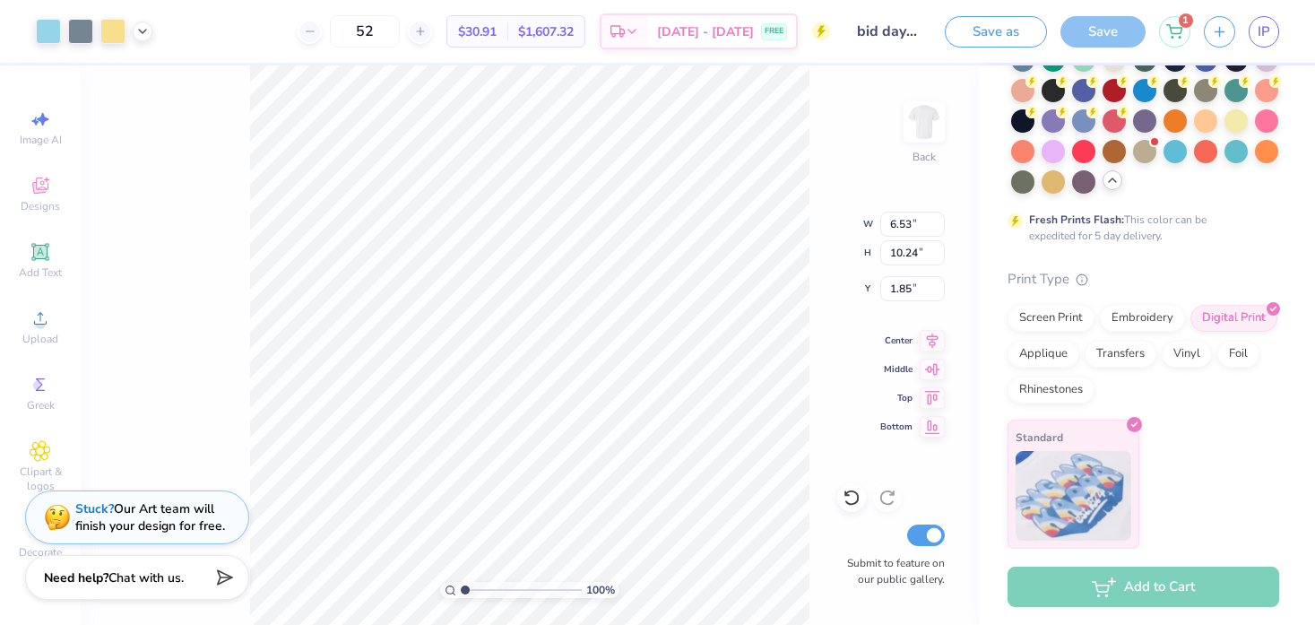
type input "1.38"
type input "6.18"
type input "9.70"
type input "5.72"
type input "8.98"
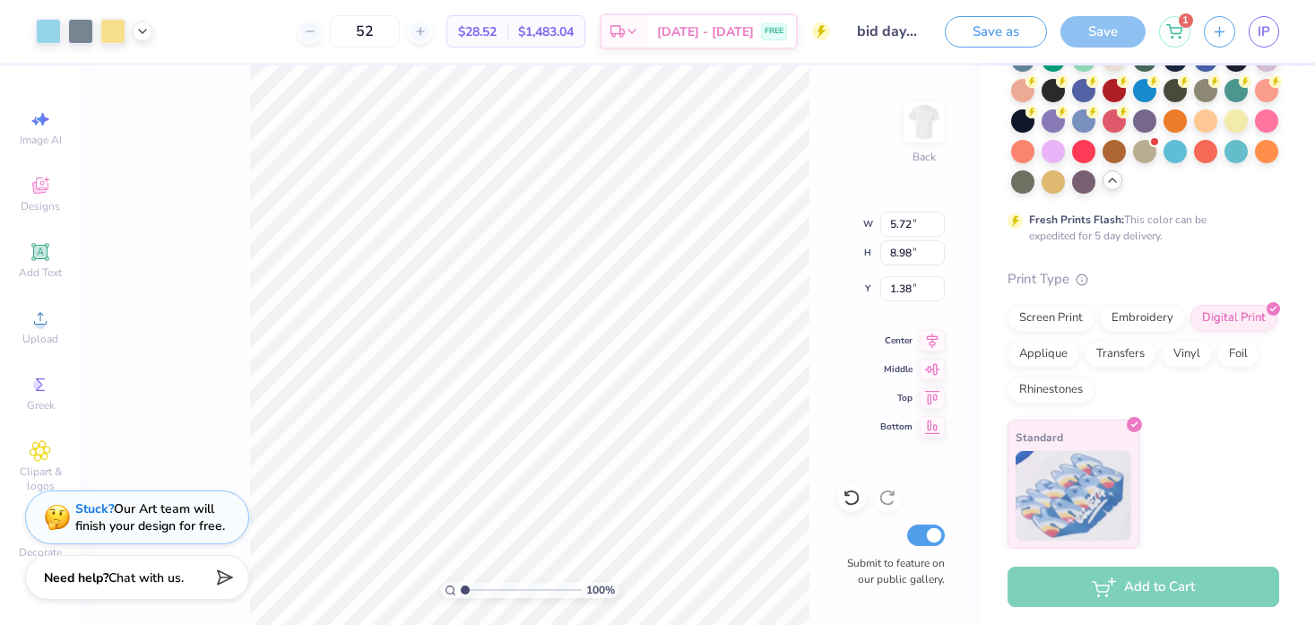
type input "5.95"
type input "9.33"
type input "6.29"
type input "9.86"
type input "6.57"
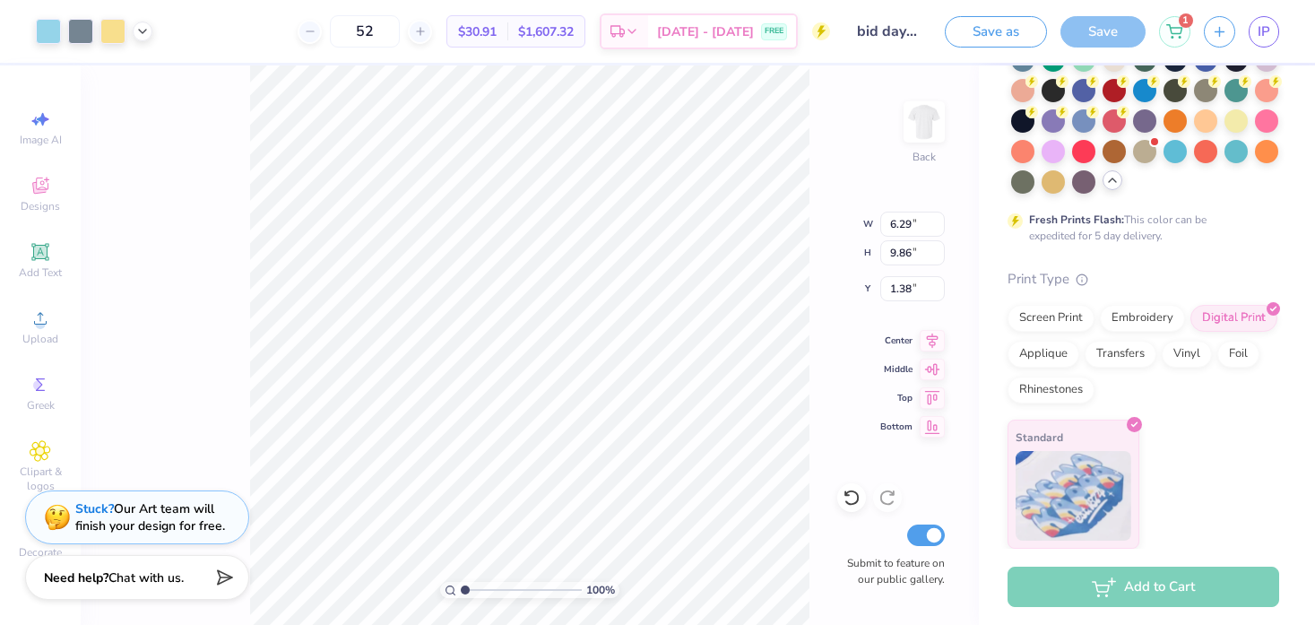
type input "10.31"
type input "6.90"
type input "10.82"
type input "7.21"
type input "11.31"
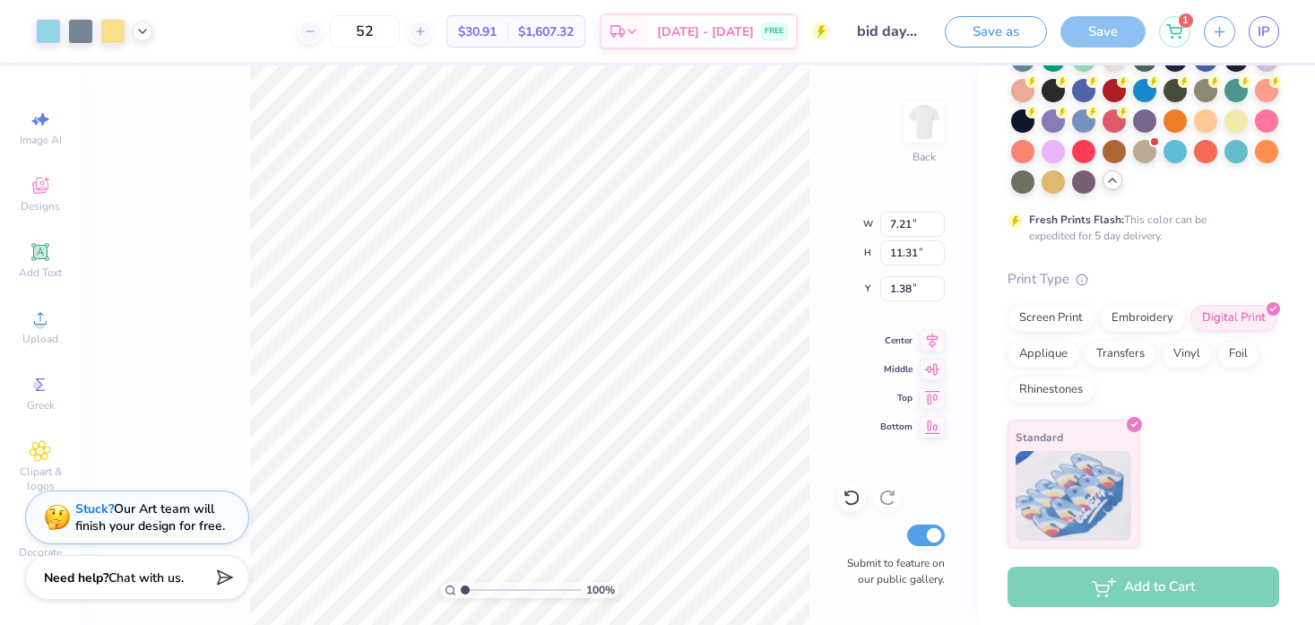
type input "7.66"
type input "12.02"
type input "7.95"
type input "12.47"
type input "7.75"
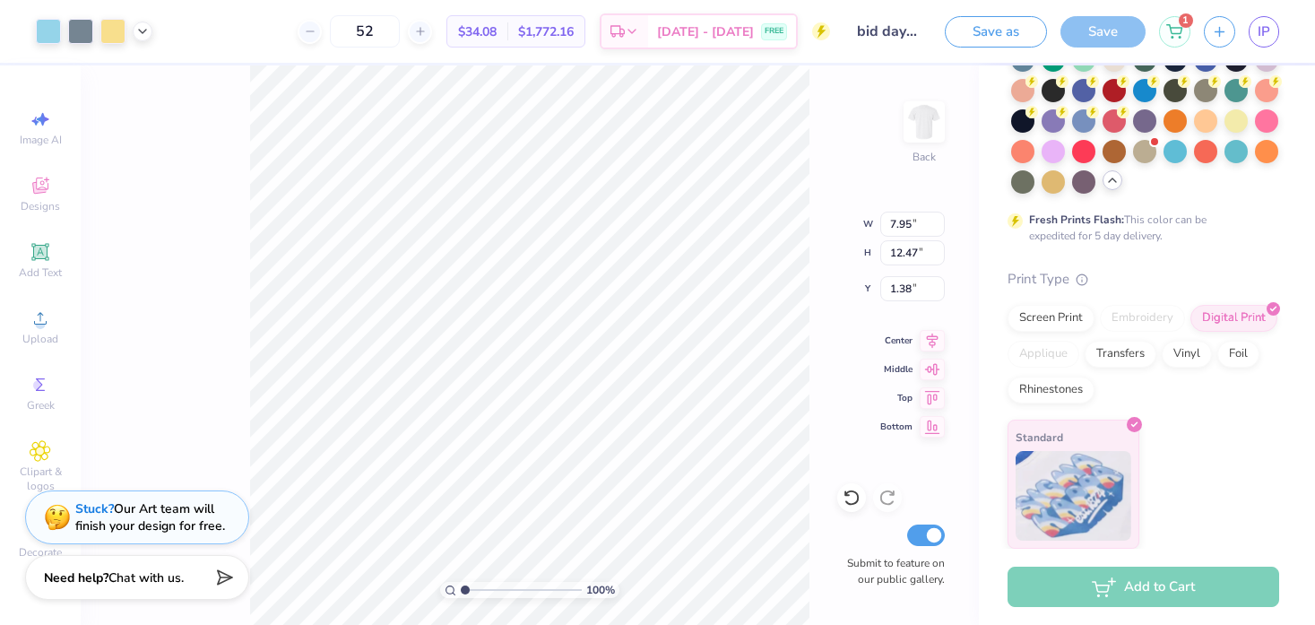
type input "12.15"
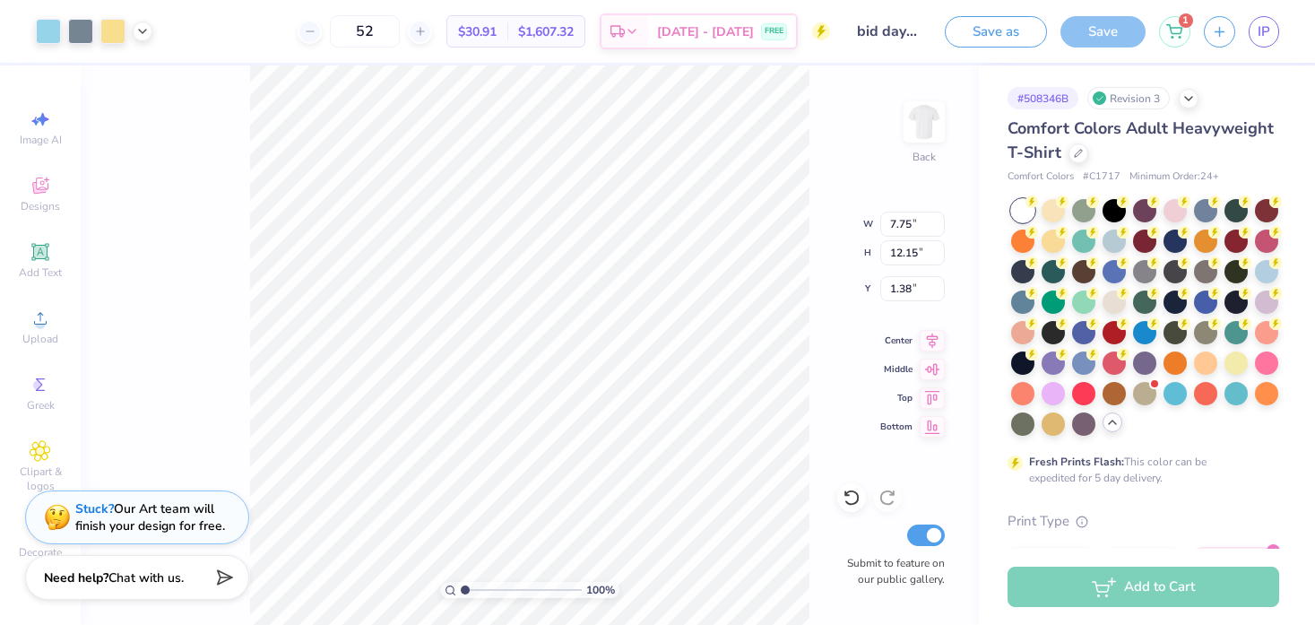
type input "1.39"
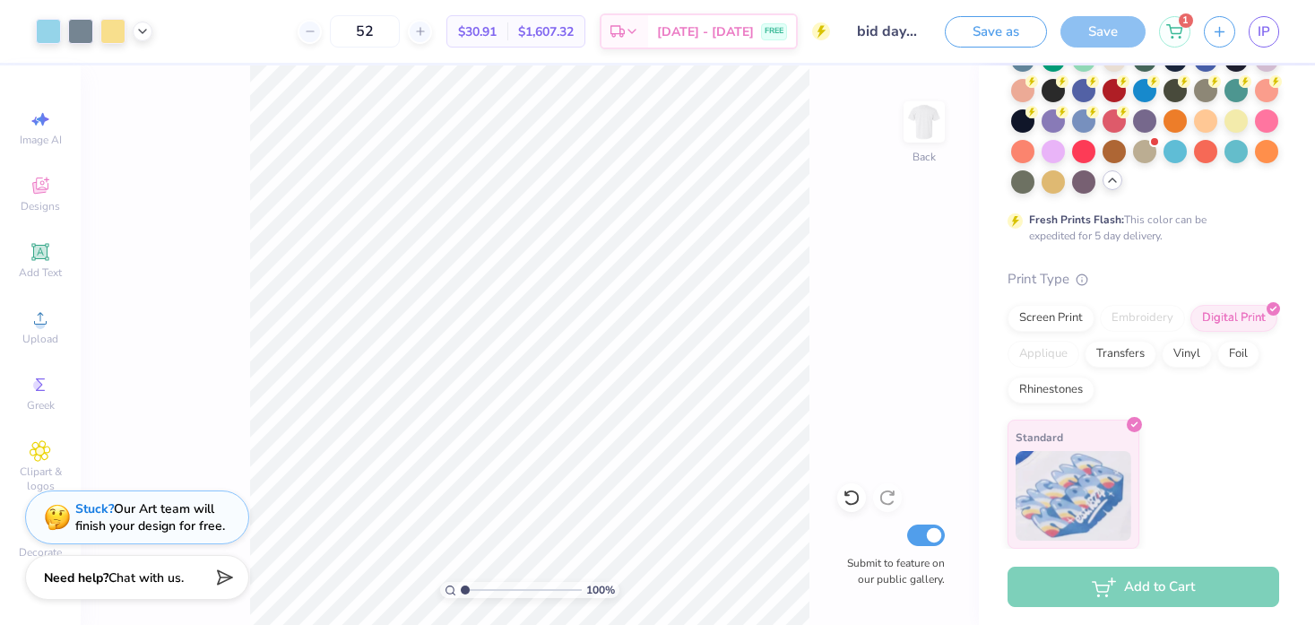
click at [1162, 593] on div "Add to Cart" at bounding box center [1144, 587] width 272 height 40
click at [1182, 46] on div "1" at bounding box center [1174, 31] width 31 height 31
click at [1178, 33] on icon at bounding box center [1174, 29] width 16 height 14
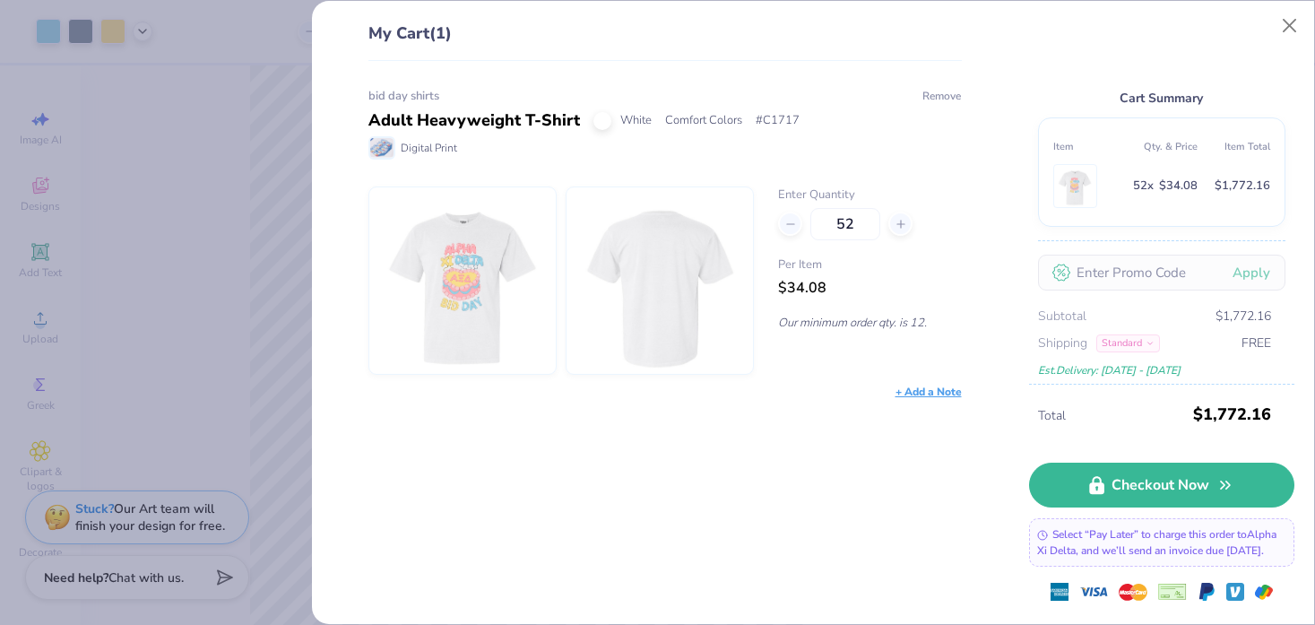
click at [948, 94] on button "Remove" at bounding box center [942, 96] width 40 height 16
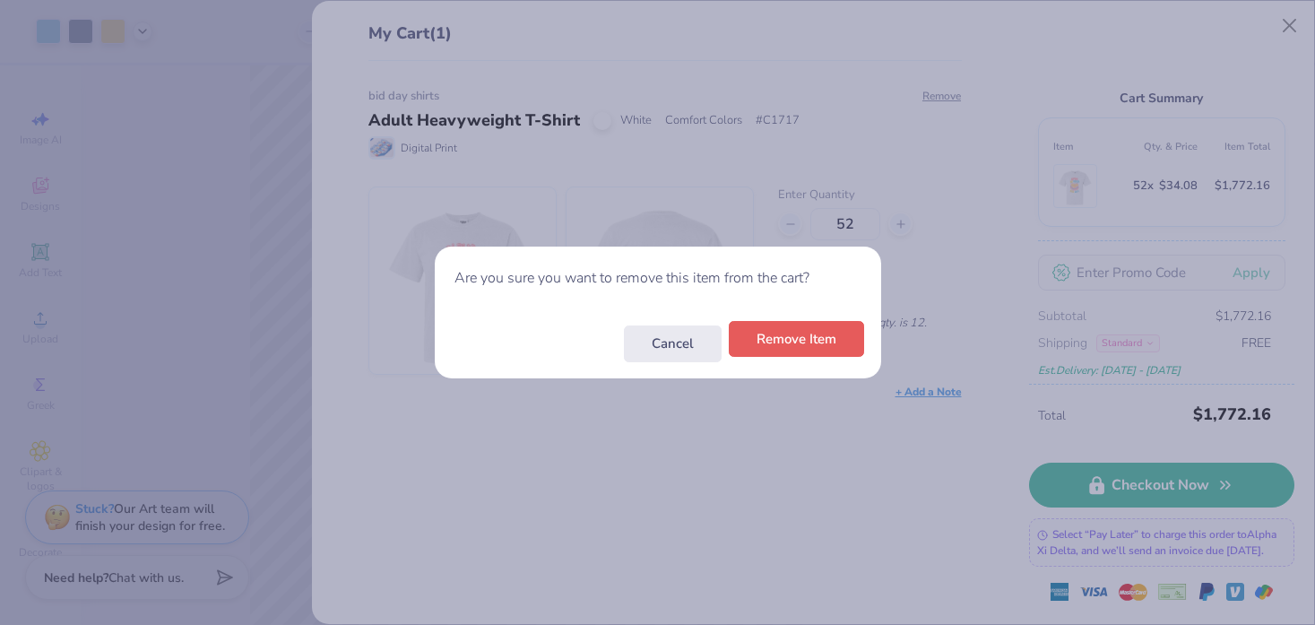
click at [807, 344] on button "Remove Item" at bounding box center [796, 339] width 135 height 37
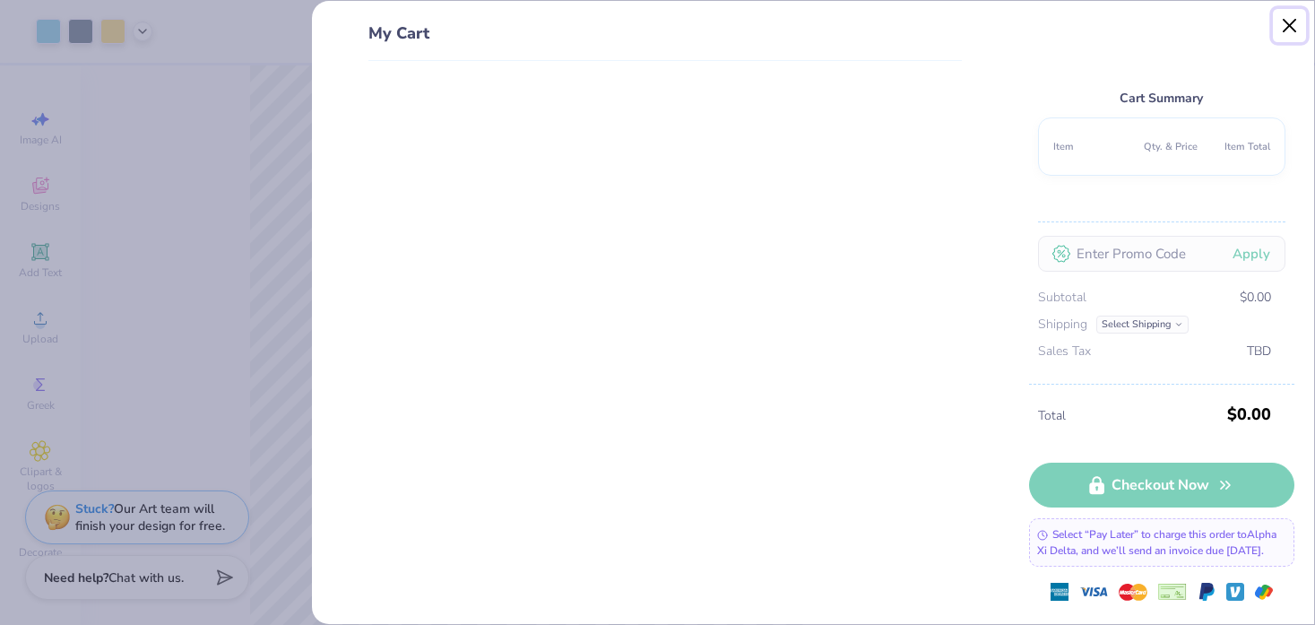
click at [1293, 22] on button "Close" at bounding box center [1290, 26] width 34 height 34
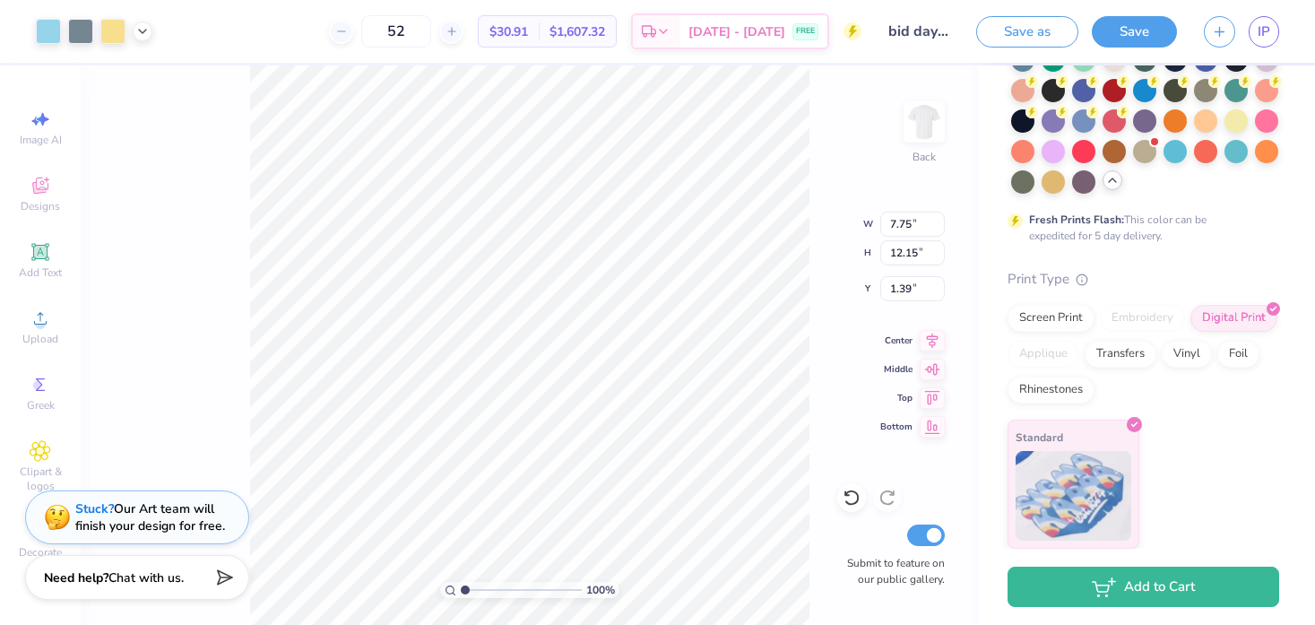
type input "1.70"
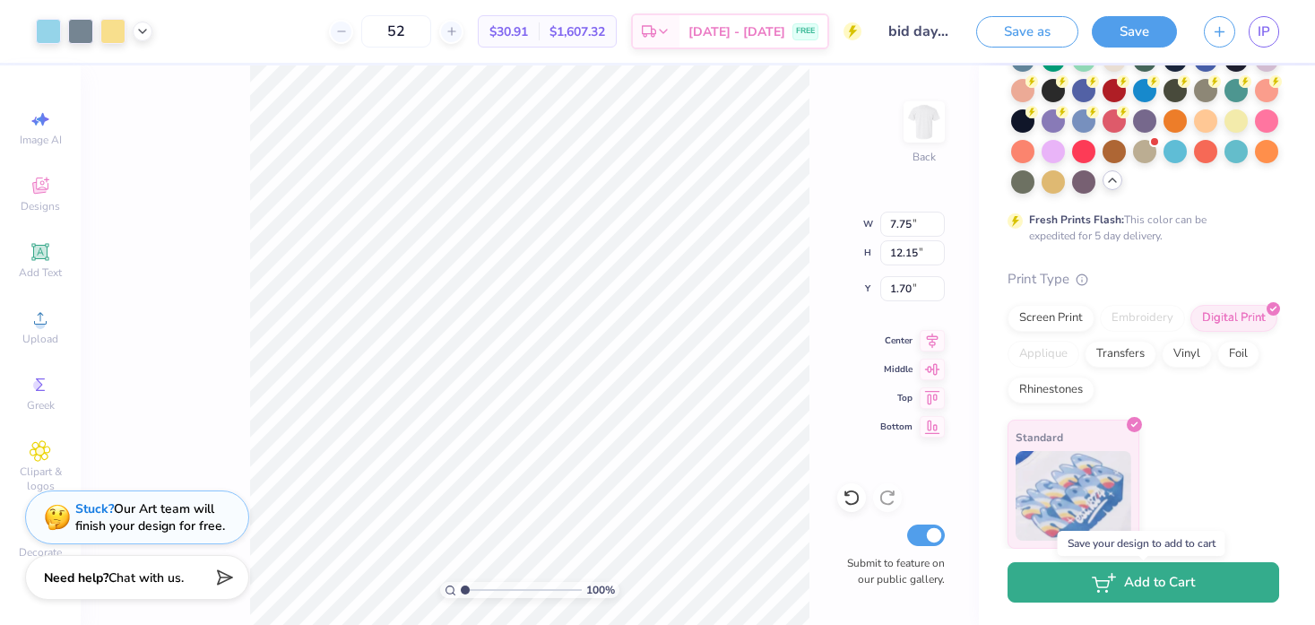
click at [1155, 581] on button "Add to Cart" at bounding box center [1144, 582] width 272 height 40
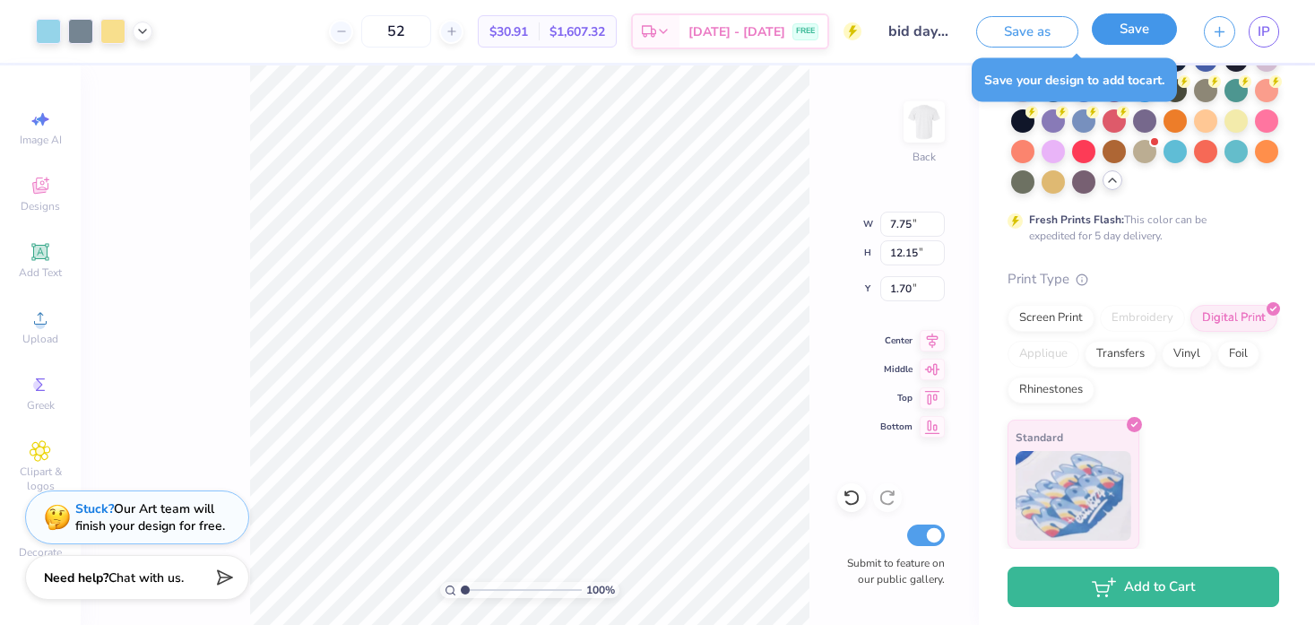
click at [1133, 30] on button "Save" at bounding box center [1134, 28] width 85 height 31
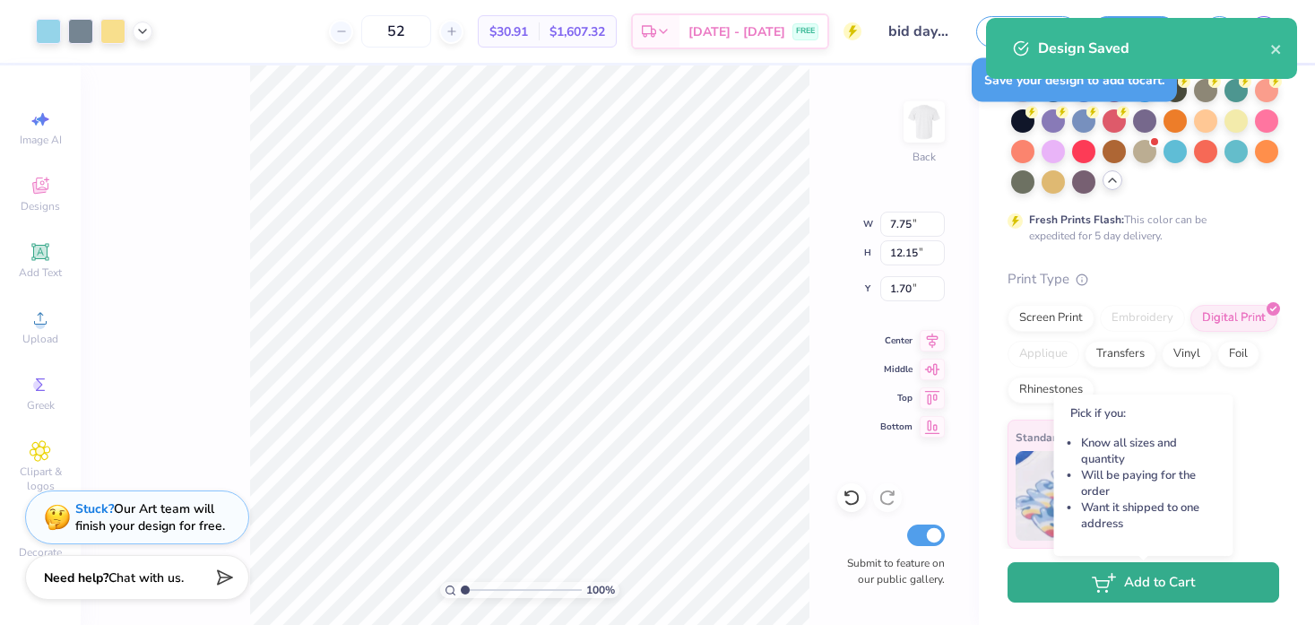
click at [1173, 582] on button "Add to Cart" at bounding box center [1144, 582] width 272 height 40
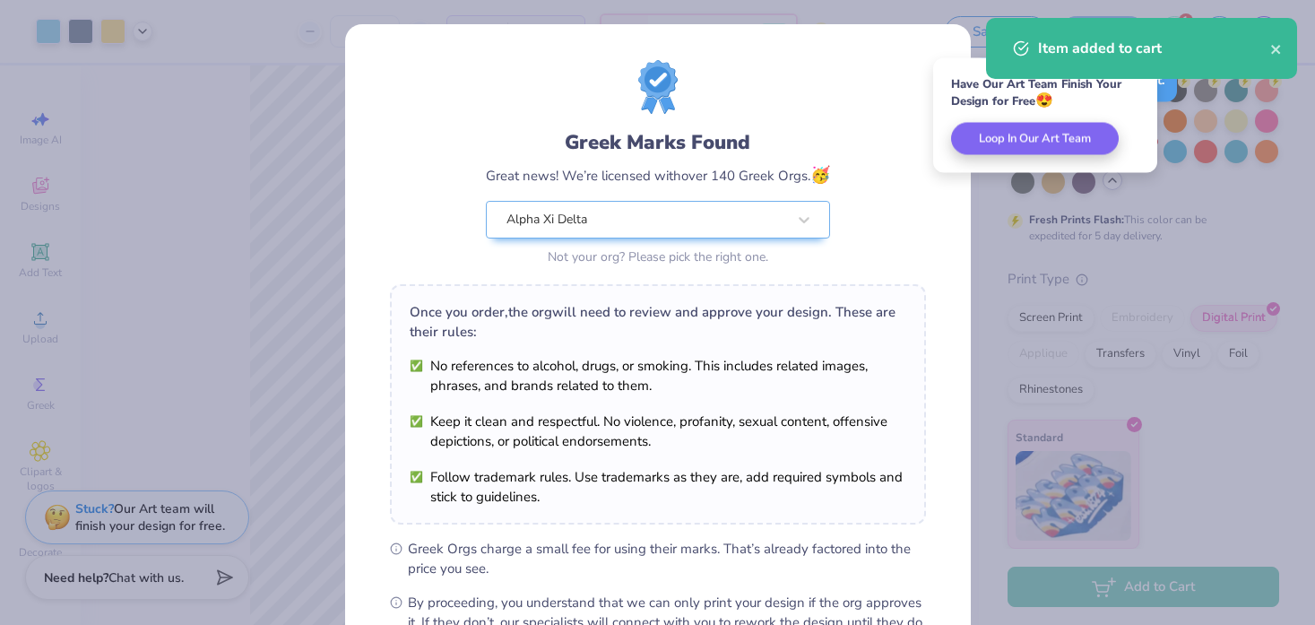
scroll to position [214, 0]
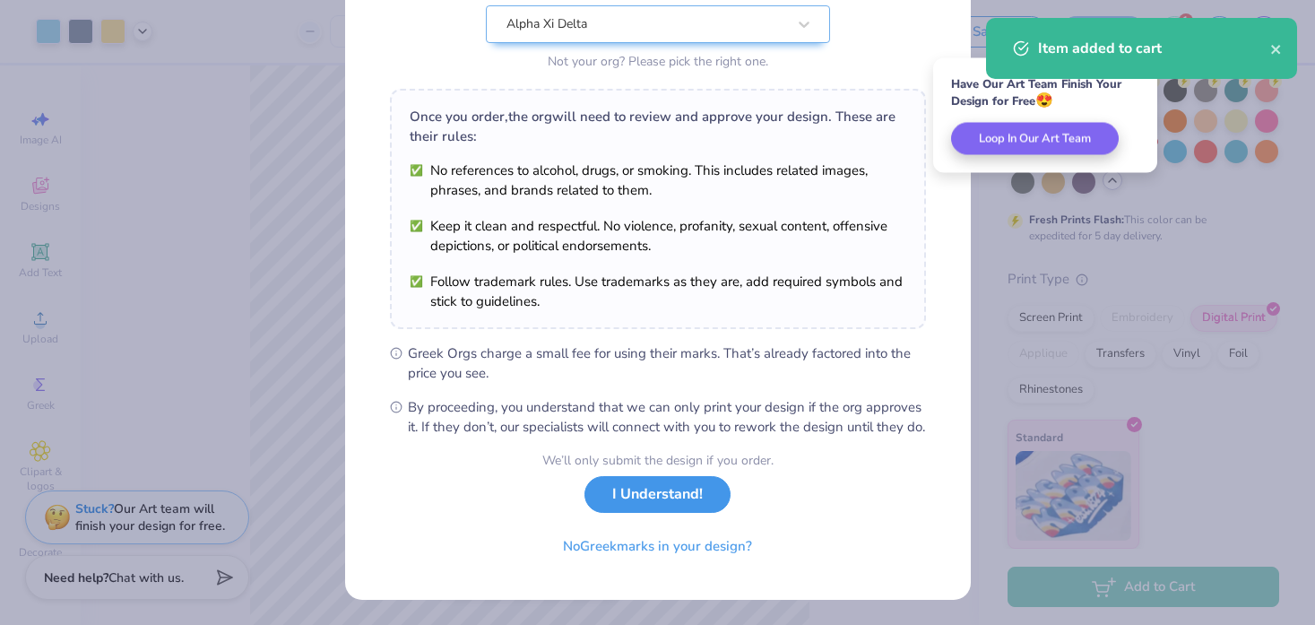
click at [658, 492] on button "I Understand!" at bounding box center [657, 494] width 146 height 37
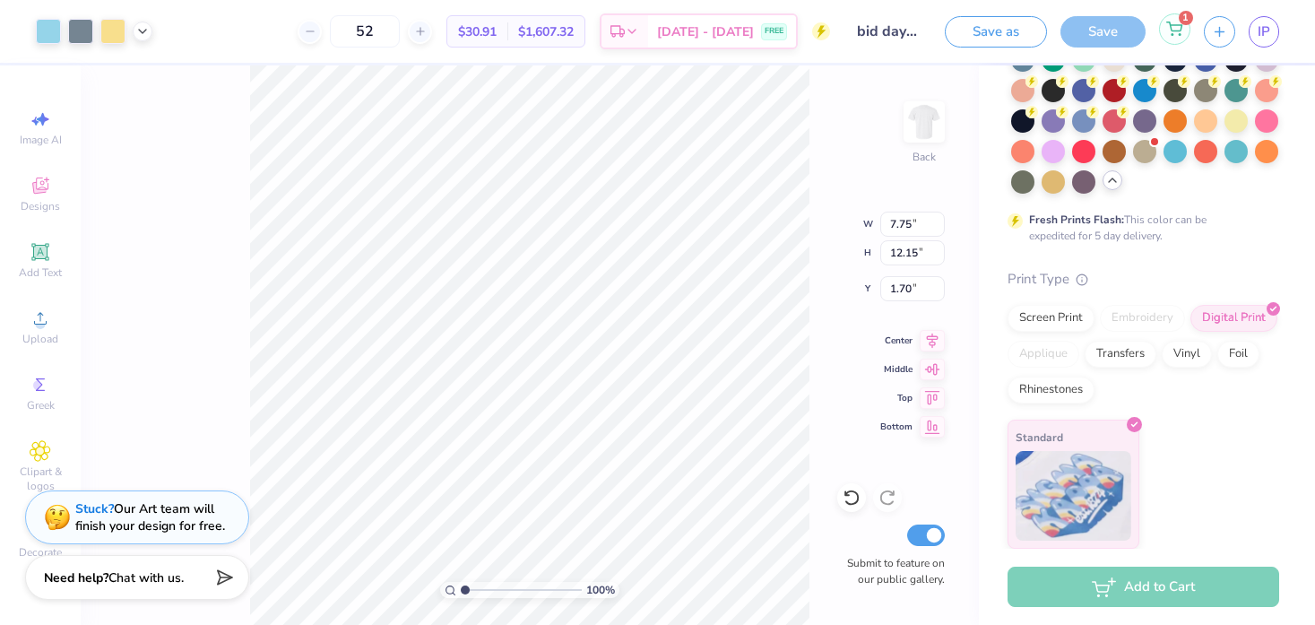
click at [1173, 28] on icon at bounding box center [1174, 29] width 16 height 14
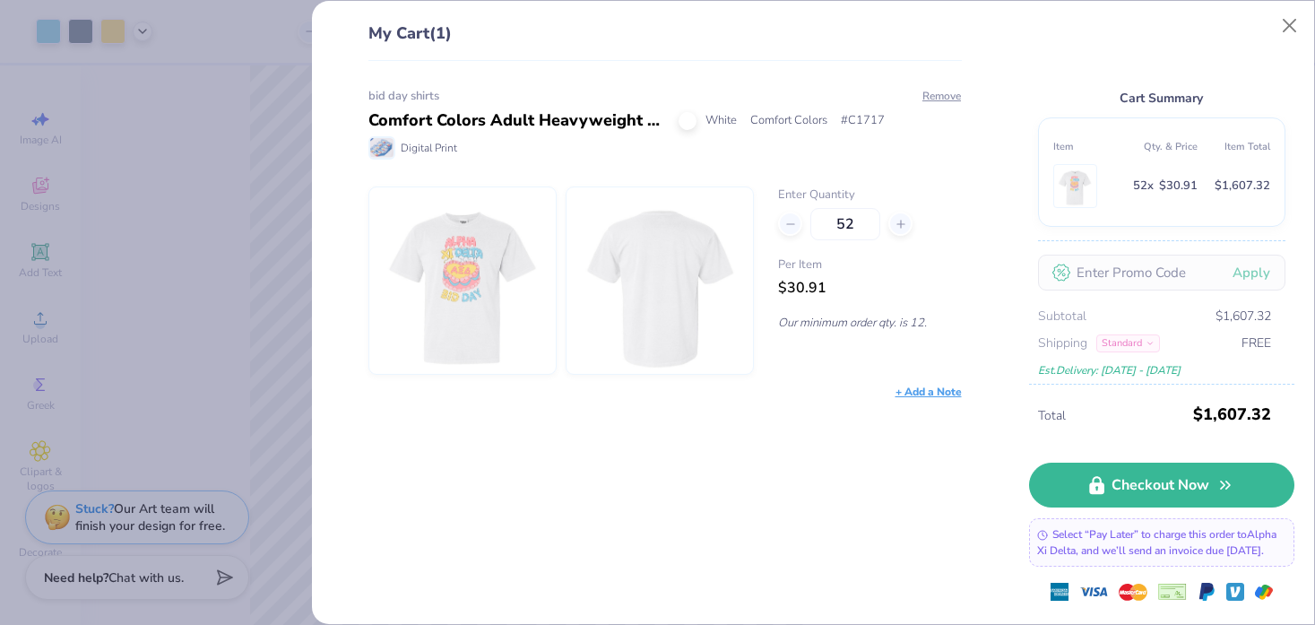
click at [307, 438] on div "My Cart (1) bid day shirts Comfort Colors Adult Heavyweight T-Shirt White Comfo…" at bounding box center [657, 312] width 1315 height 625
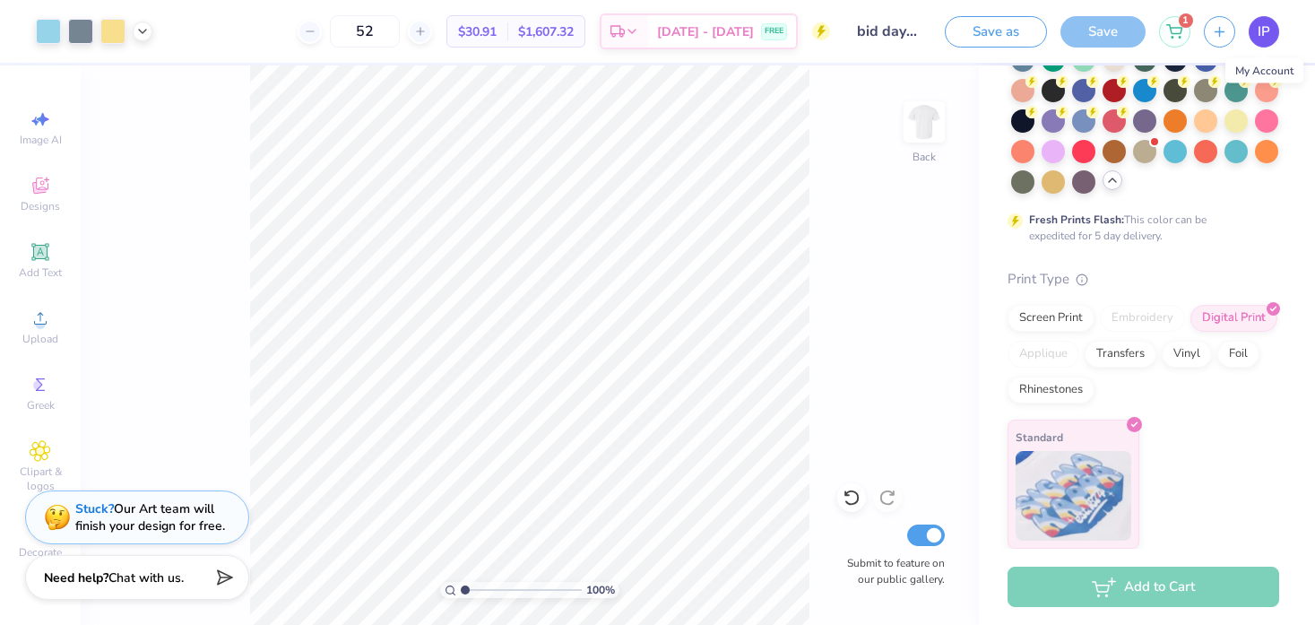
click at [1272, 25] on link "IP" at bounding box center [1264, 31] width 30 height 31
